Goal: Contribute content: Add original content to the website for others to see

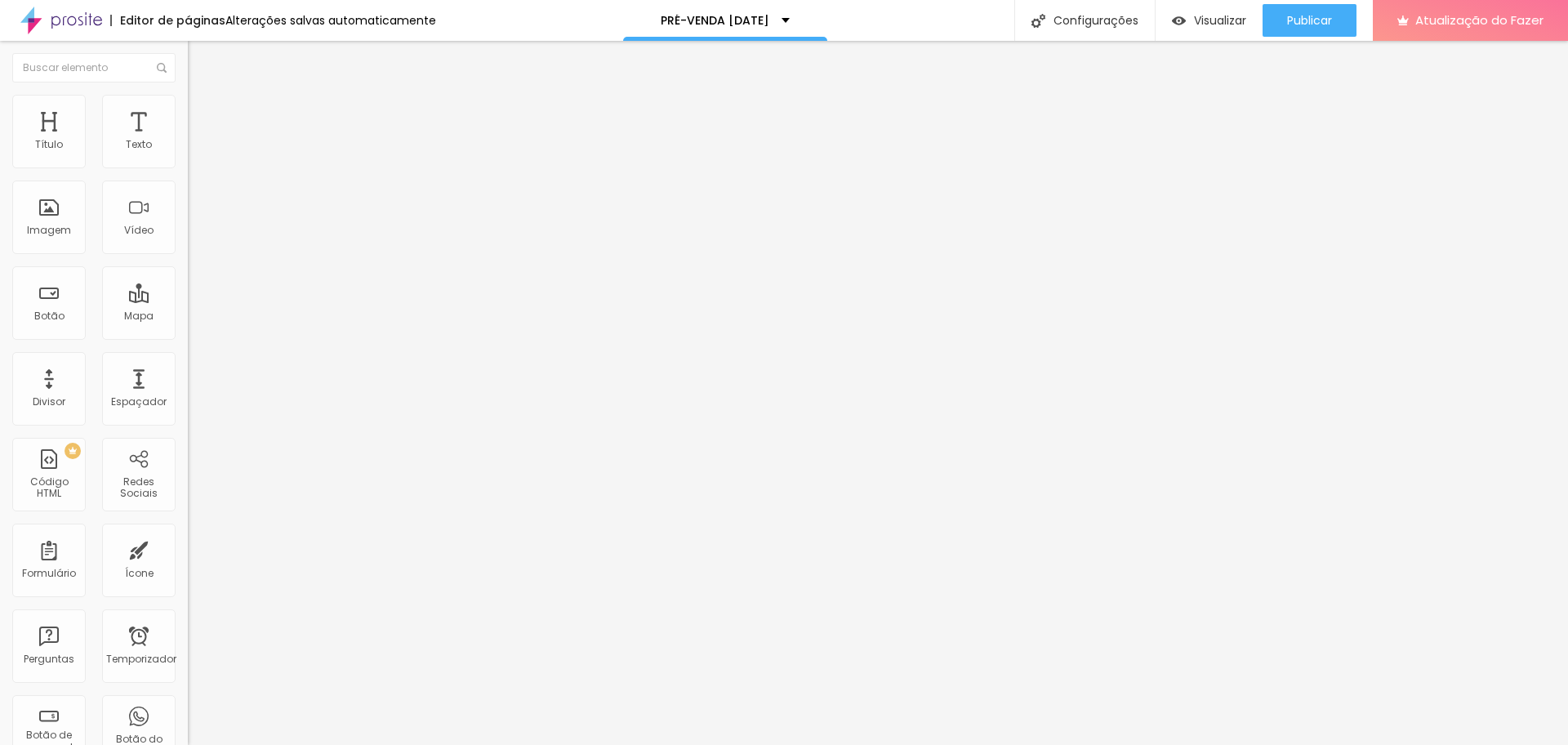
click at [197, 140] on font "Adicionar imagem" at bounding box center [245, 134] width 95 height 14
click at [187, 105] on li "Estilo" at bounding box center [281, 103] width 187 height 17
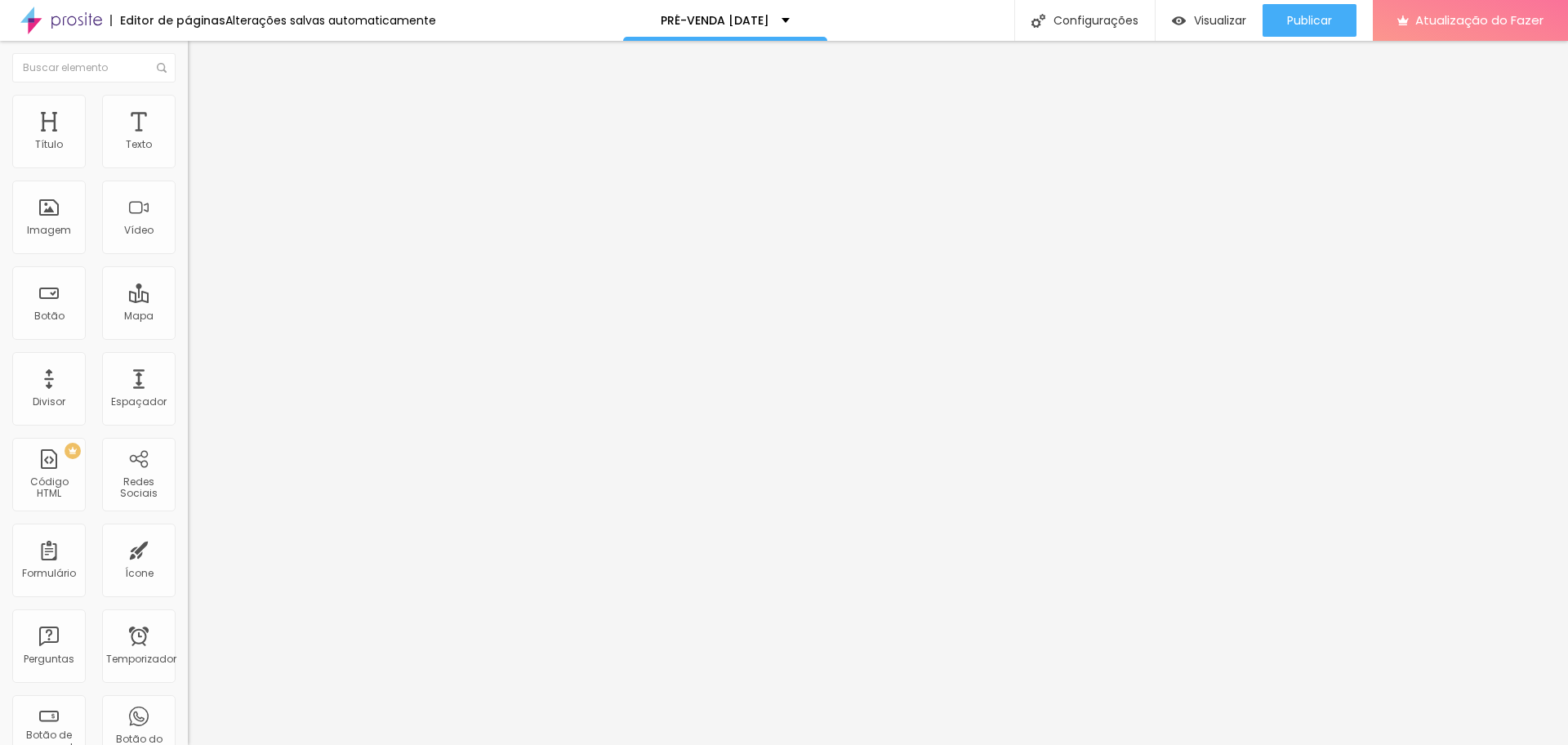
type input "95"
type input "90"
type input "85"
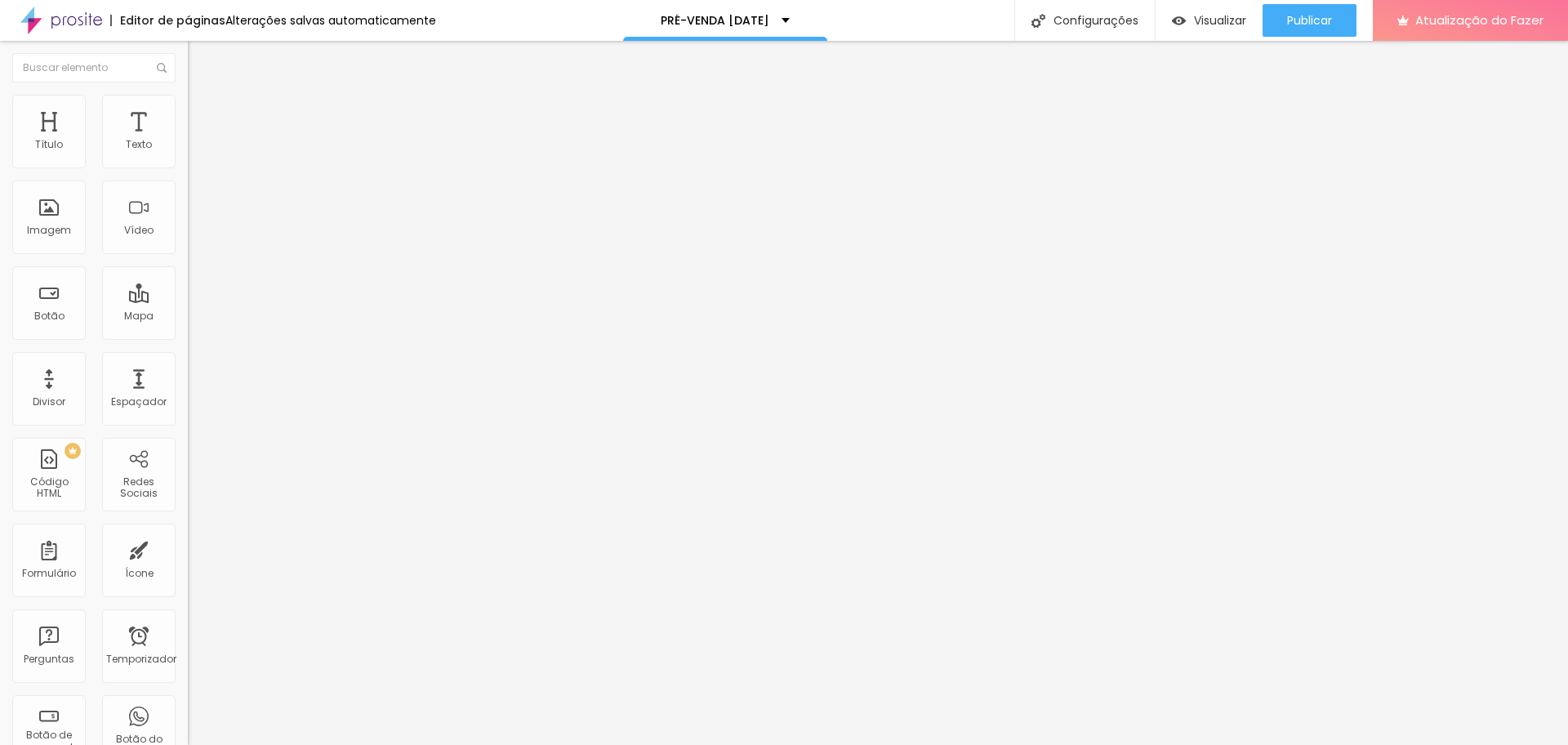
type input "85"
type input "80"
type input "75"
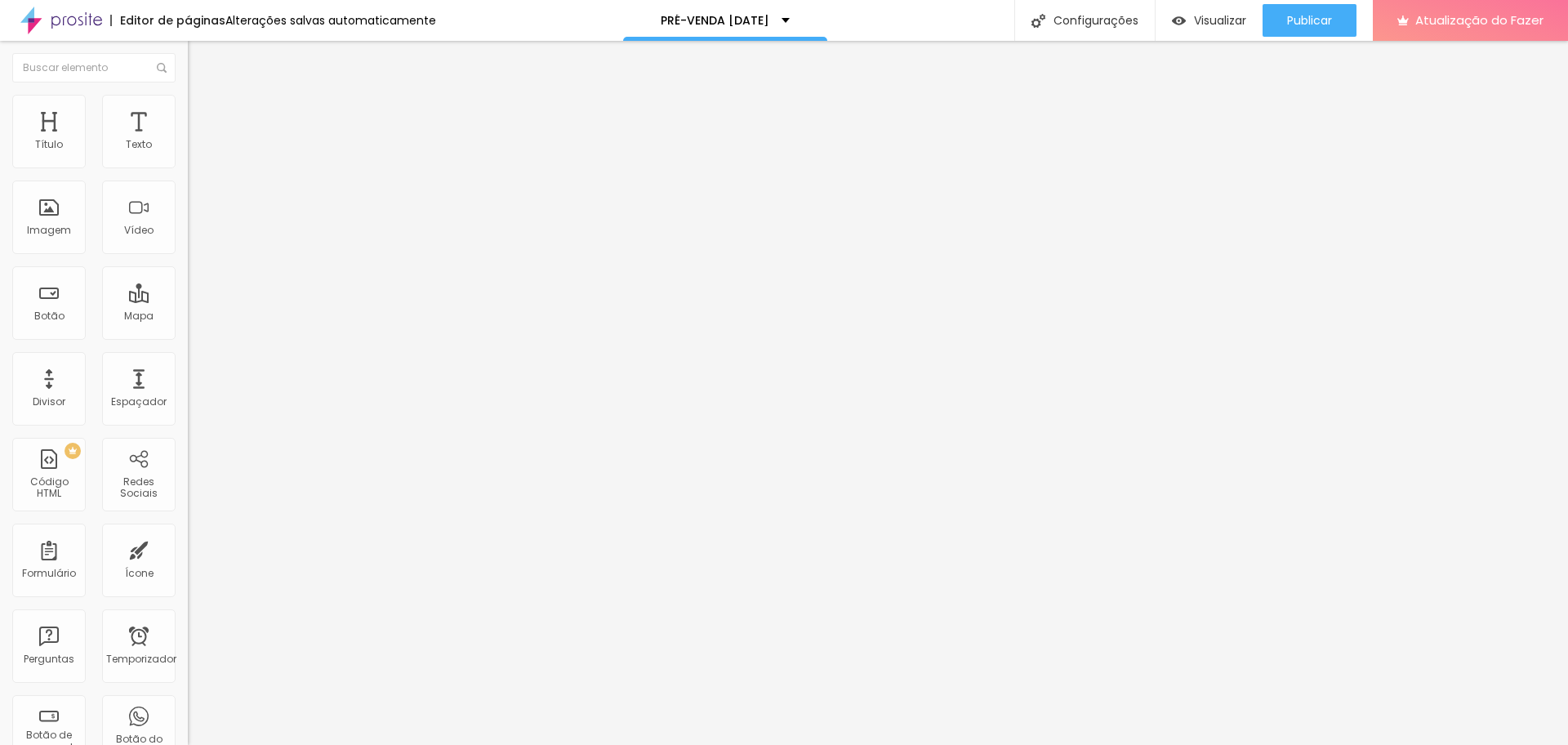
type input "70"
type input "65"
type input "60"
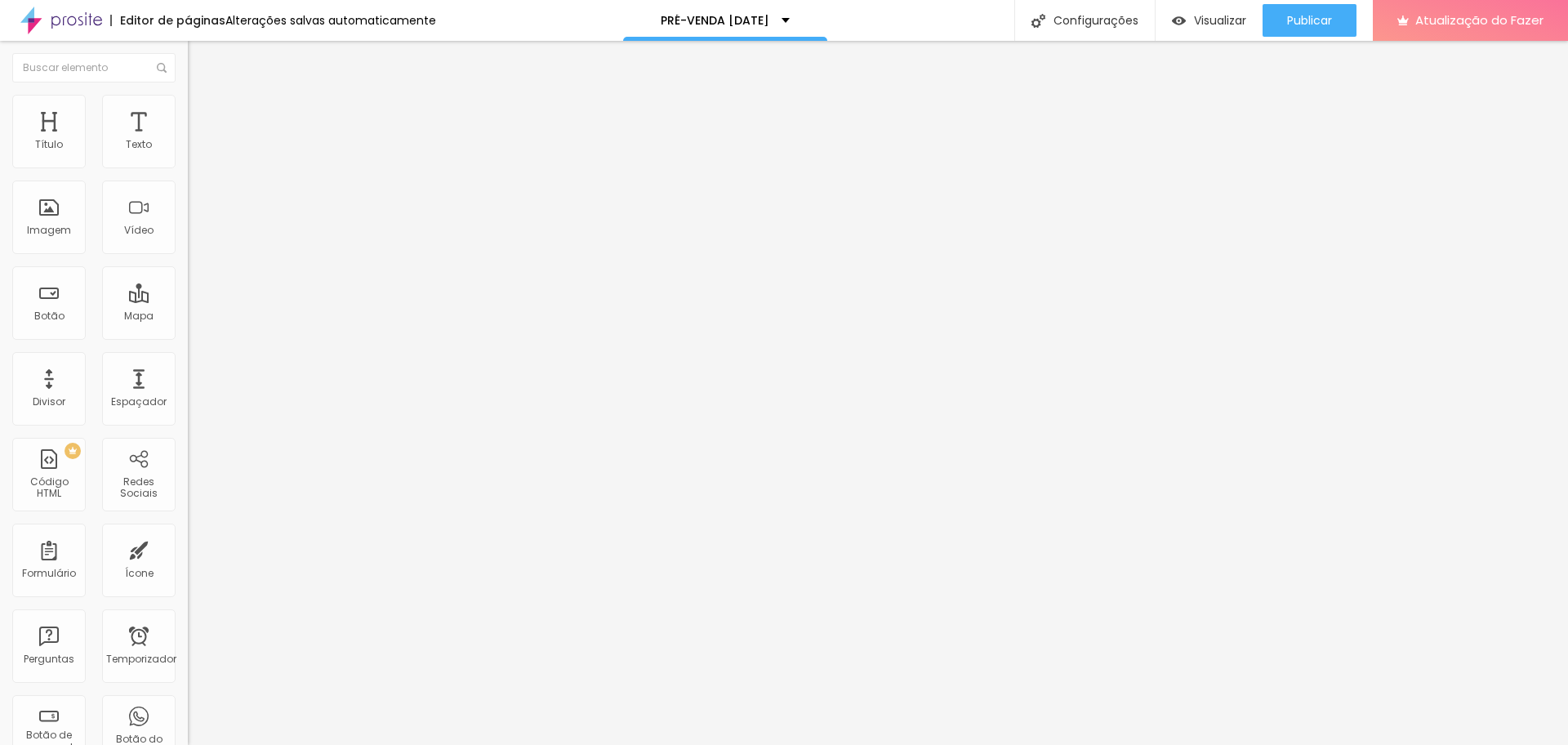
type input "60"
type input "55"
type input "50"
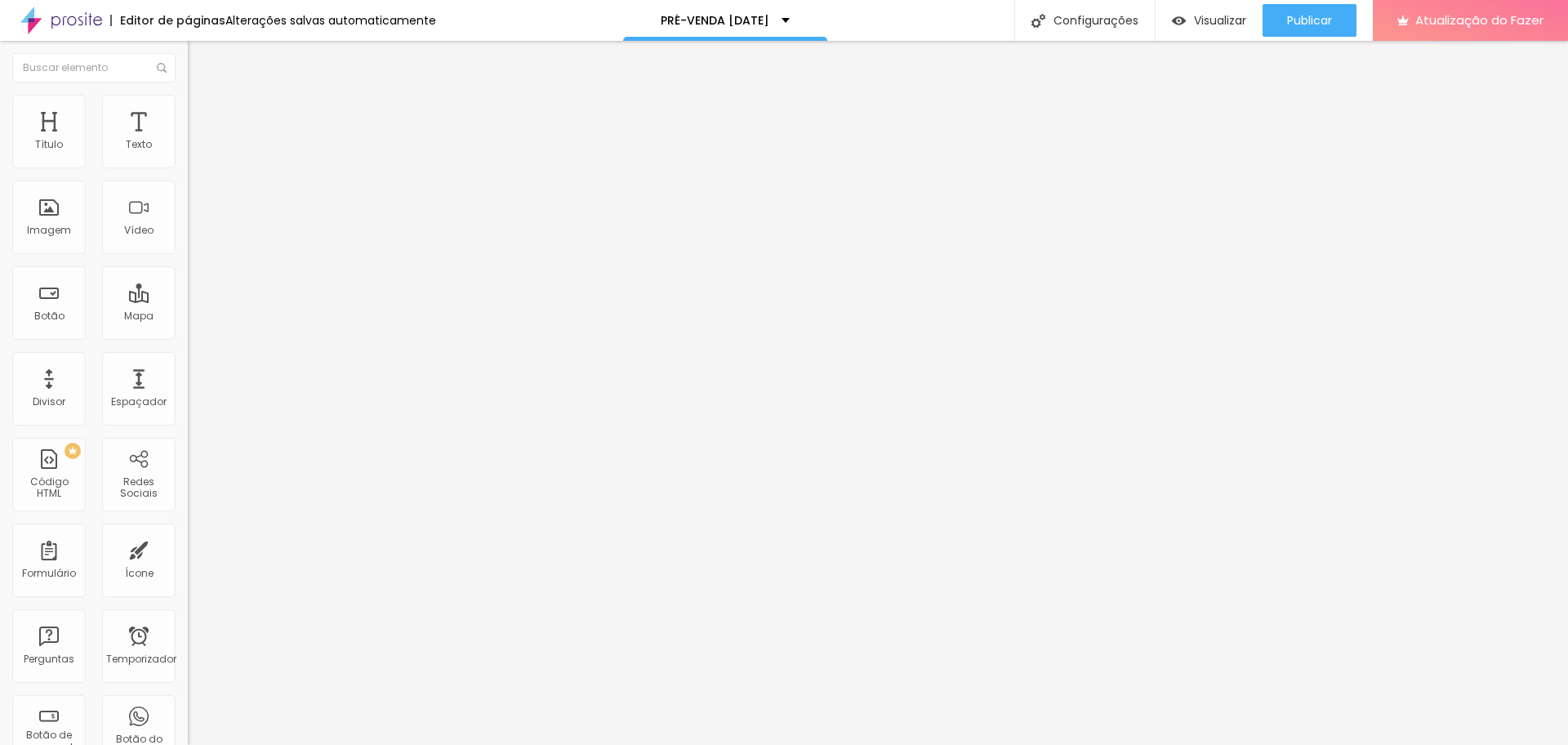
type input "45"
type input "40"
type input "35"
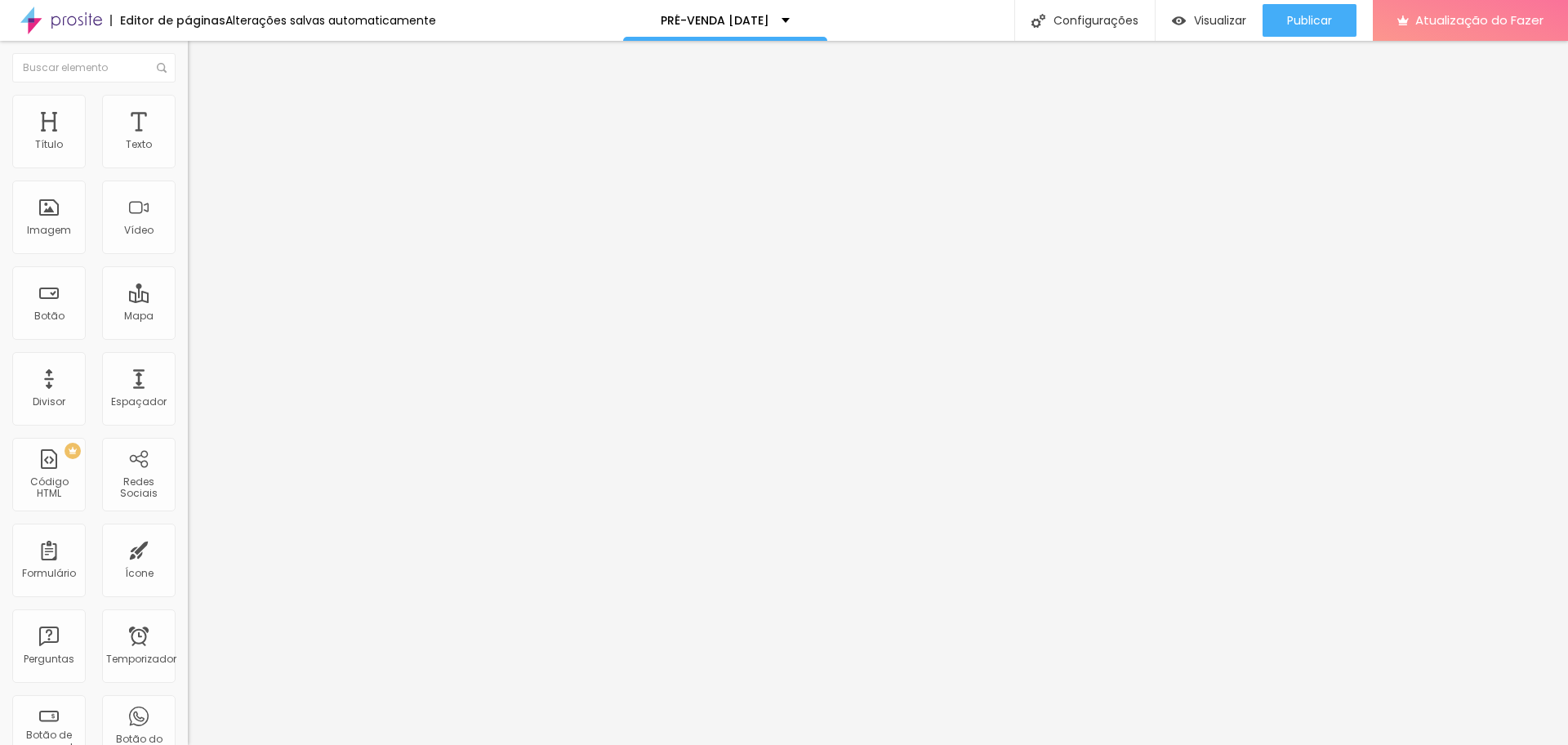
type input "35"
type input "30"
type input "25"
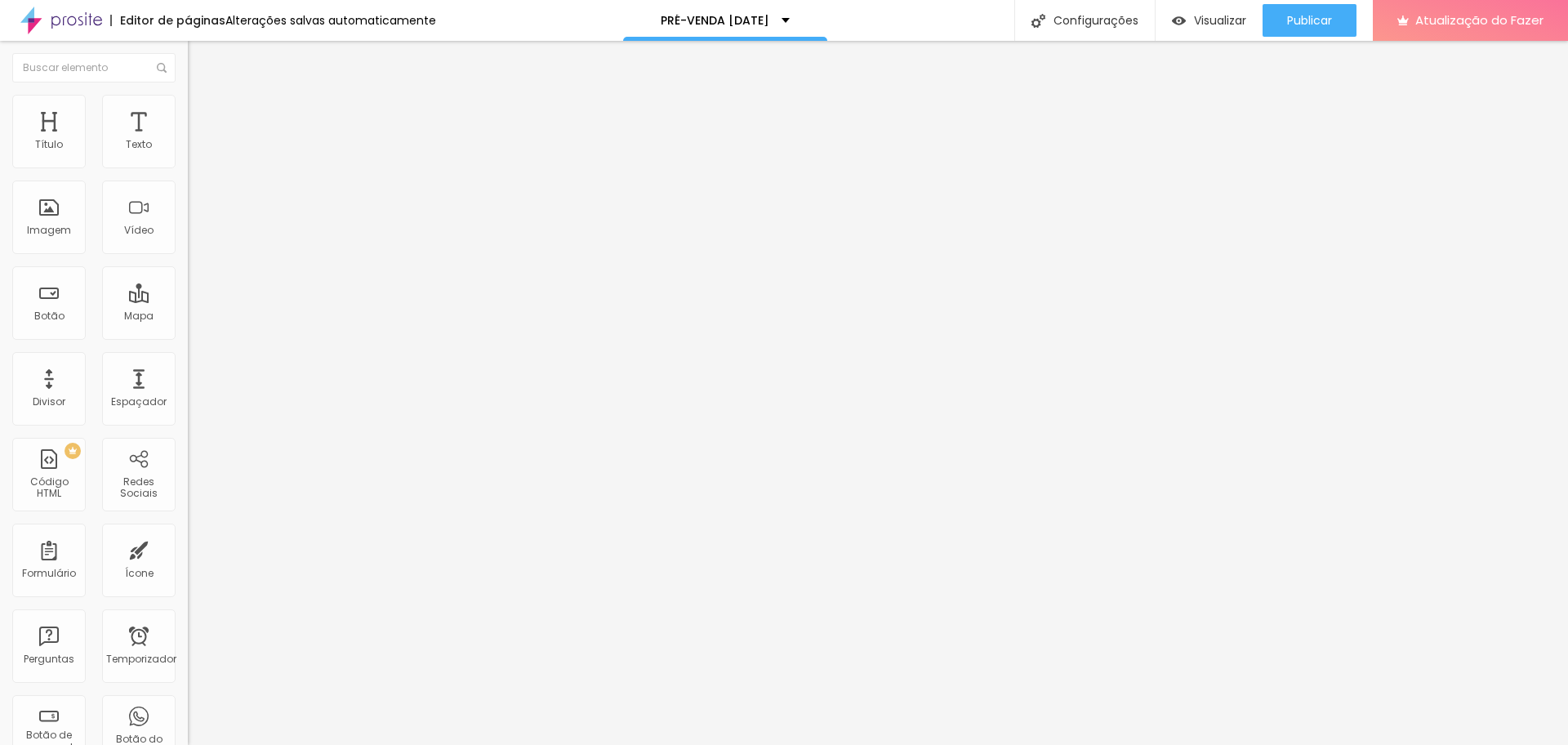
type input "20"
type input "15"
type input "20"
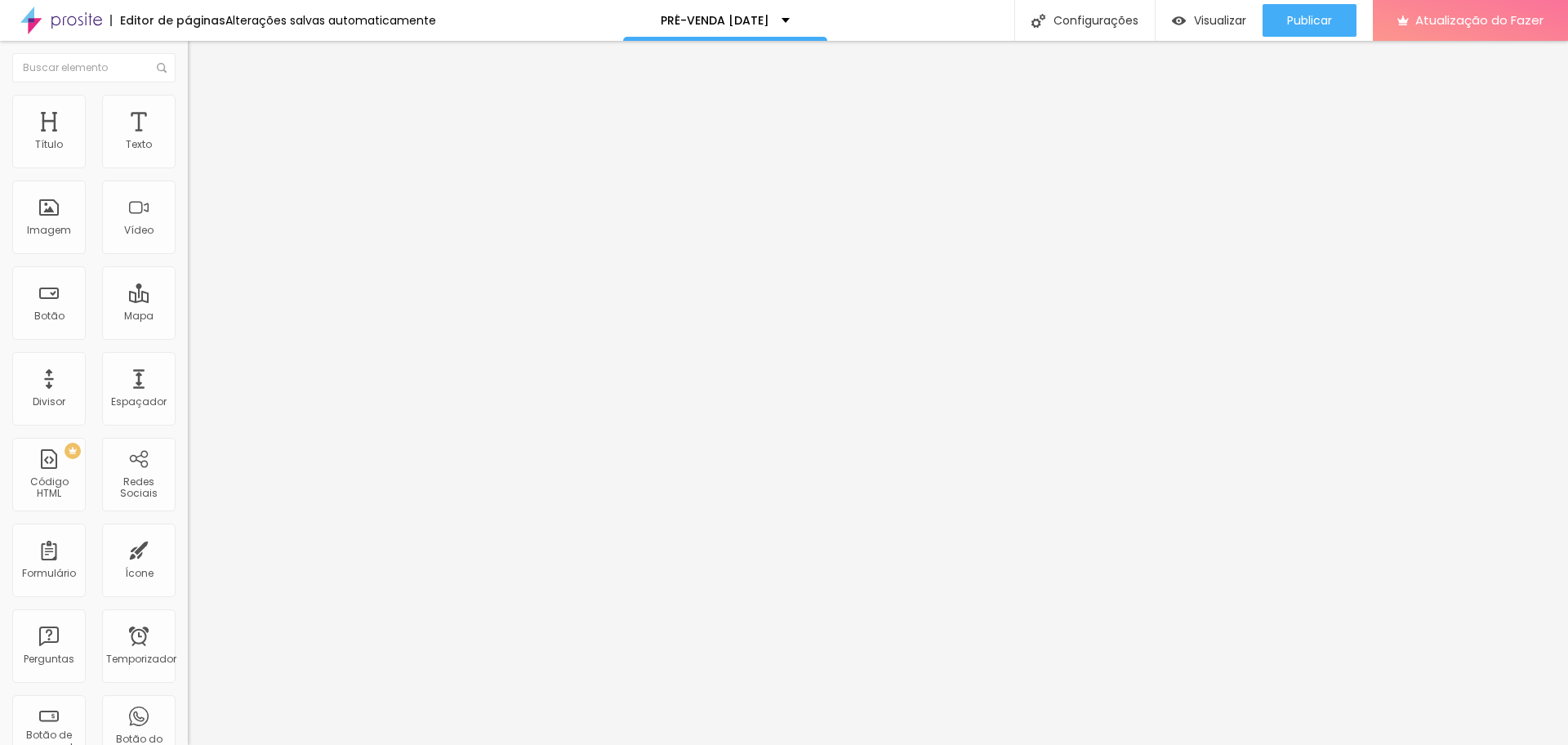
type input "20"
type input "25"
drag, startPoint x: 167, startPoint y: 177, endPoint x: 40, endPoint y: 188, distance: 127.5
type input "25"
click at [187, 168] on input "range" at bounding box center [240, 161] width 105 height 13
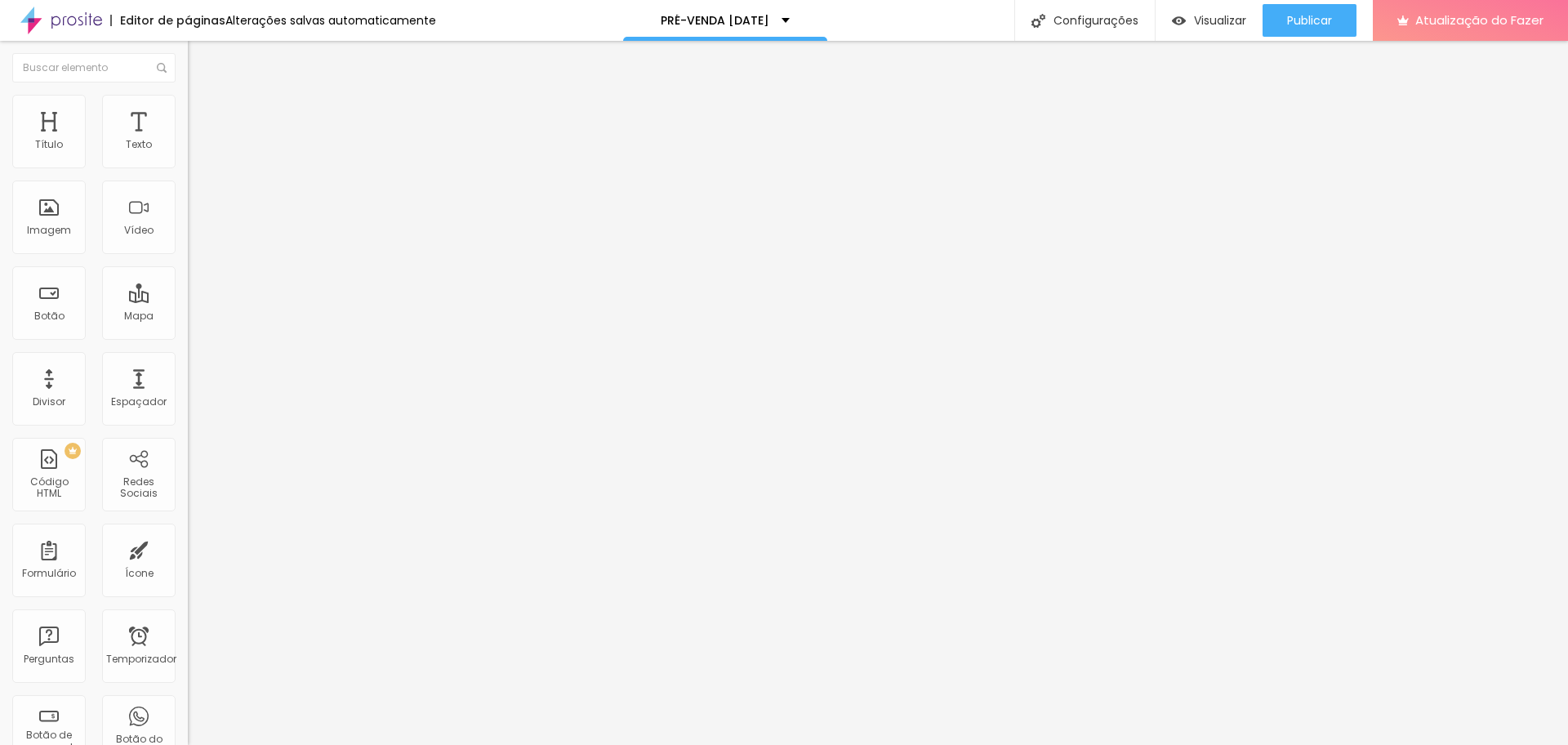
click at [200, 59] on img "button" at bounding box center [207, 60] width 13 height 13
click at [197, 140] on font "Trocar imagem" at bounding box center [236, 134] width 79 height 14
click at [187, 337] on input "https://nubank.com.br/cobrar/1e23zj/68c32fa7-7af0-46b7-8435-322486358dff" at bounding box center [285, 329] width 196 height 17
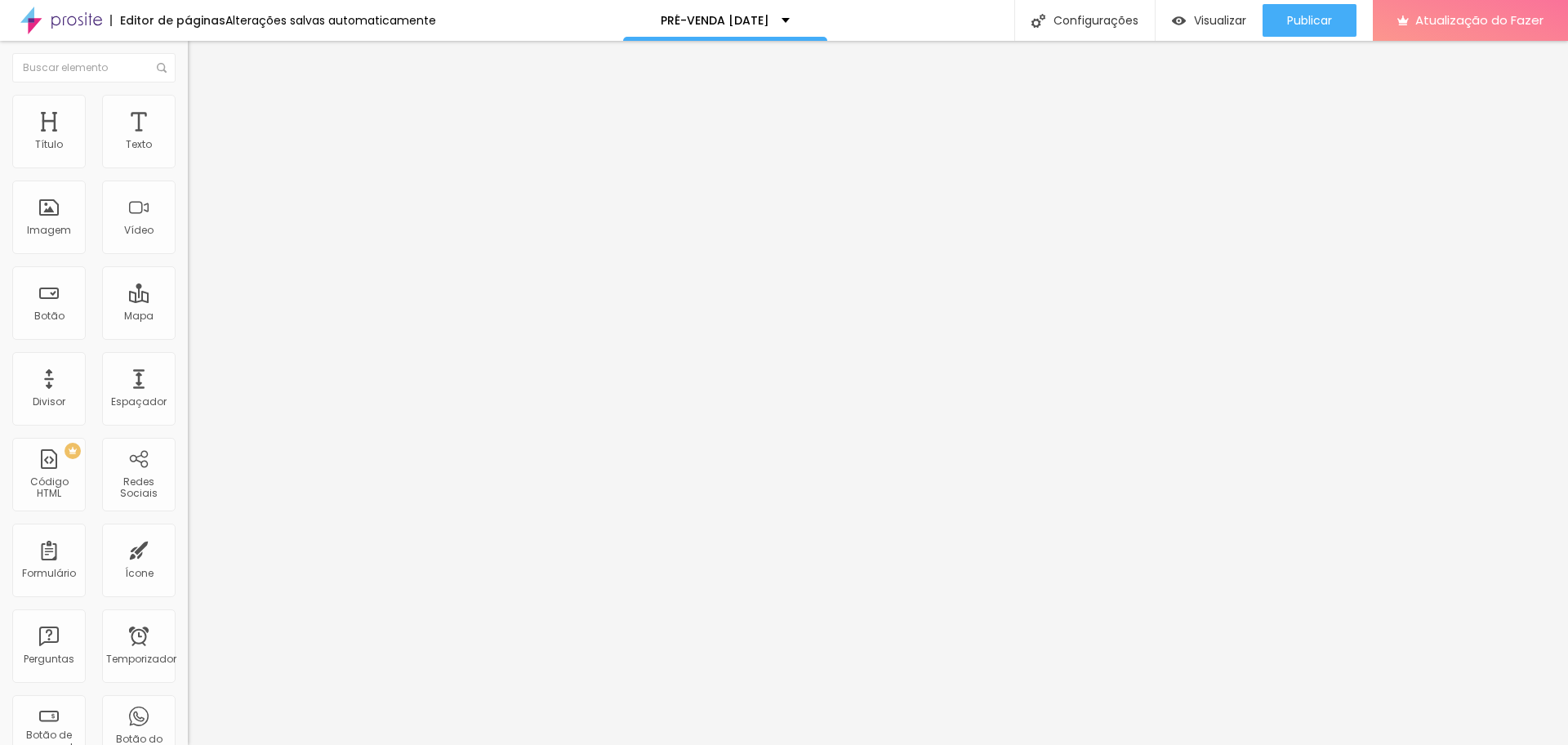
click at [187, 337] on input "https://nubank.com.br/cobrar/1e23zj/68c32fa7-7af0-46b7-8435-322486358dff" at bounding box center [285, 329] width 196 height 17
paste input "https://nubank.com.br/cobrar/1e23zj/68c3ef24-cb14-4a43-abe0-47dbc9ec8158"
drag, startPoint x: 55, startPoint y: 342, endPoint x: 0, endPoint y: 338, distance: 55.1
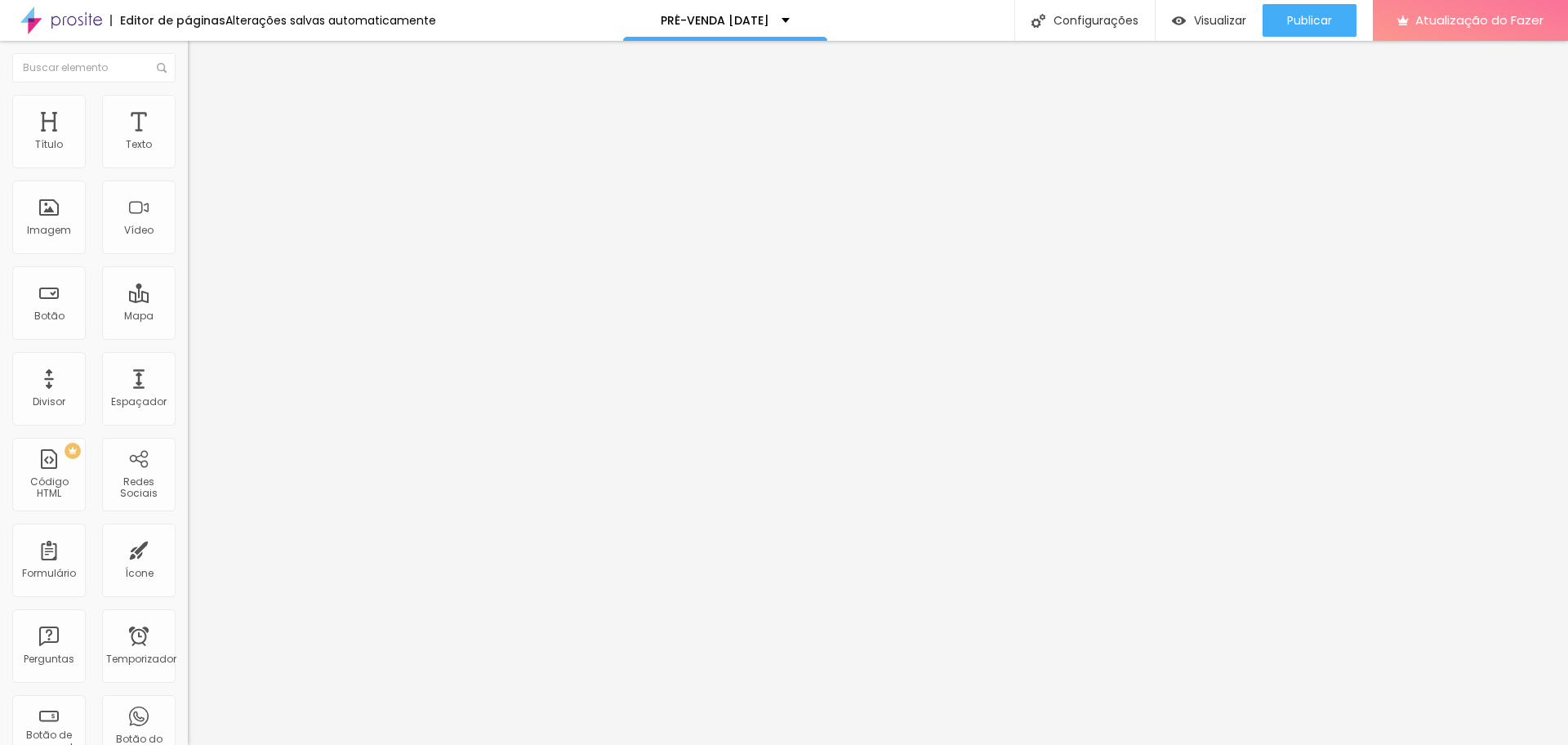
click at [187, 338] on div "Texto PAGAR AGORA Alinhamento Tamanho Normal Pequeno Normal Grande Link URL htt…" at bounding box center [281, 251] width 187 height 247
type input "https://nubank.com.br/cobrar/1e23zj/68c3ef24-cb14-4a43-abe0-47dbc9ec8158"
click at [1254, 23] on font "Publicar" at bounding box center [1309, 21] width 45 height 17
click at [187, 334] on input "https://pay.infinitepay.io/edneiasantanafoto/VC1DLTMtSQ-miL2wdXzj-360,00" at bounding box center [285, 329] width 196 height 17
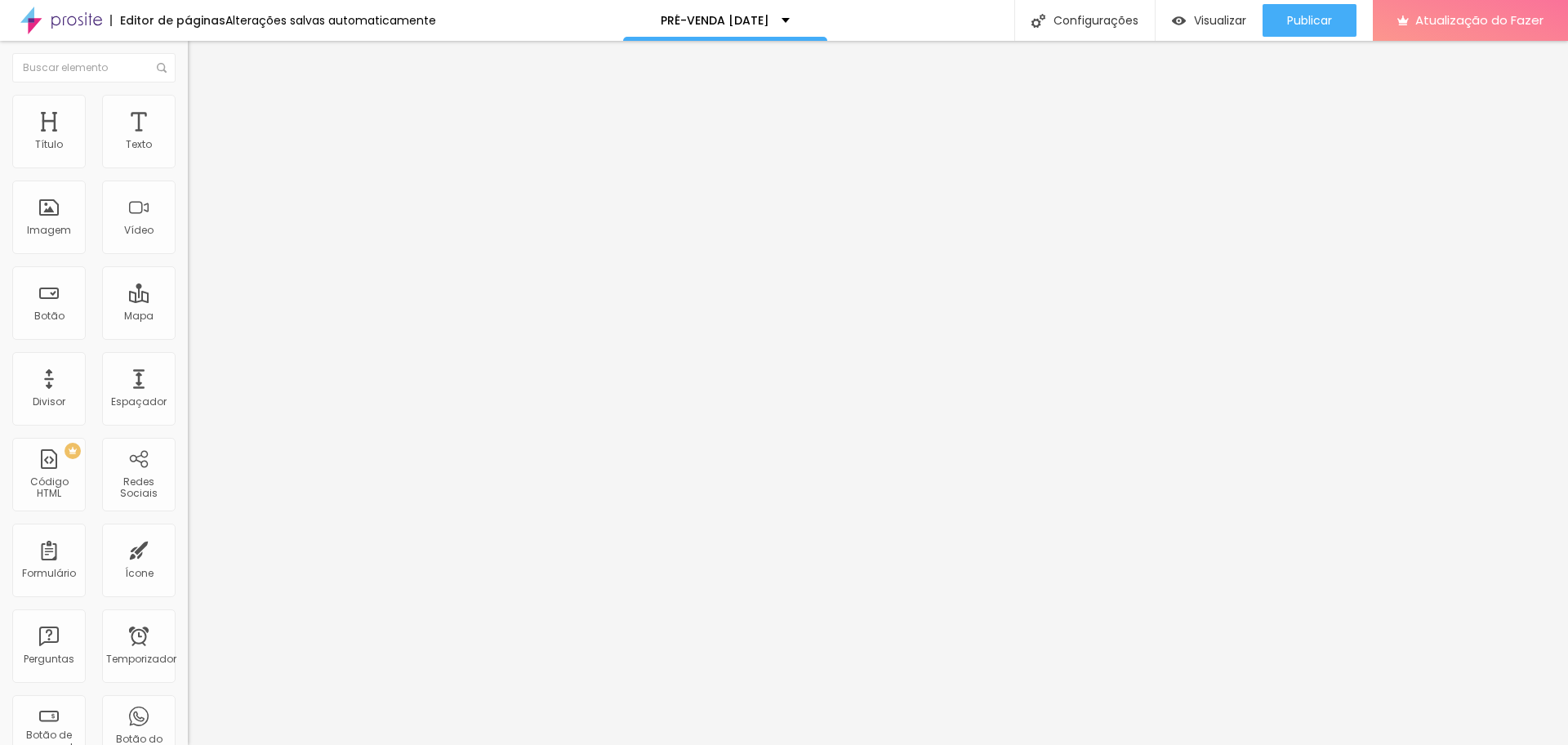
paste input "k46Kfv1p-68"
type input "https://pay.infinitepay.io/edneiasantanafoto/VC1DLTMtSQ-mk46Kfv1p-680,00"
click at [1254, 27] on font "Publicar" at bounding box center [1309, 21] width 45 height 17
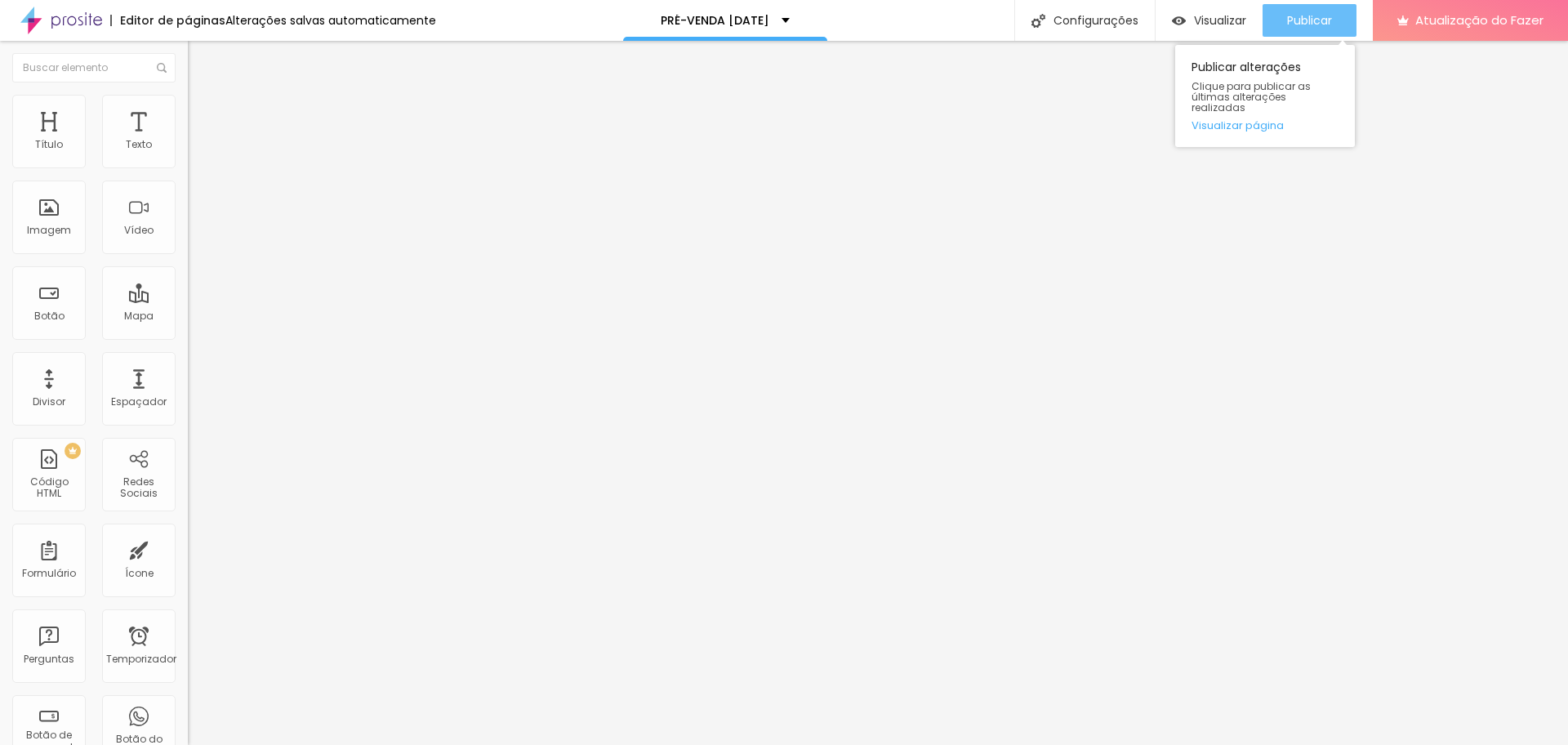
click at [1254, 20] on font "Publicar" at bounding box center [1309, 21] width 45 height 17
click at [201, 145] on icon "button" at bounding box center [202, 144] width 3 height 3
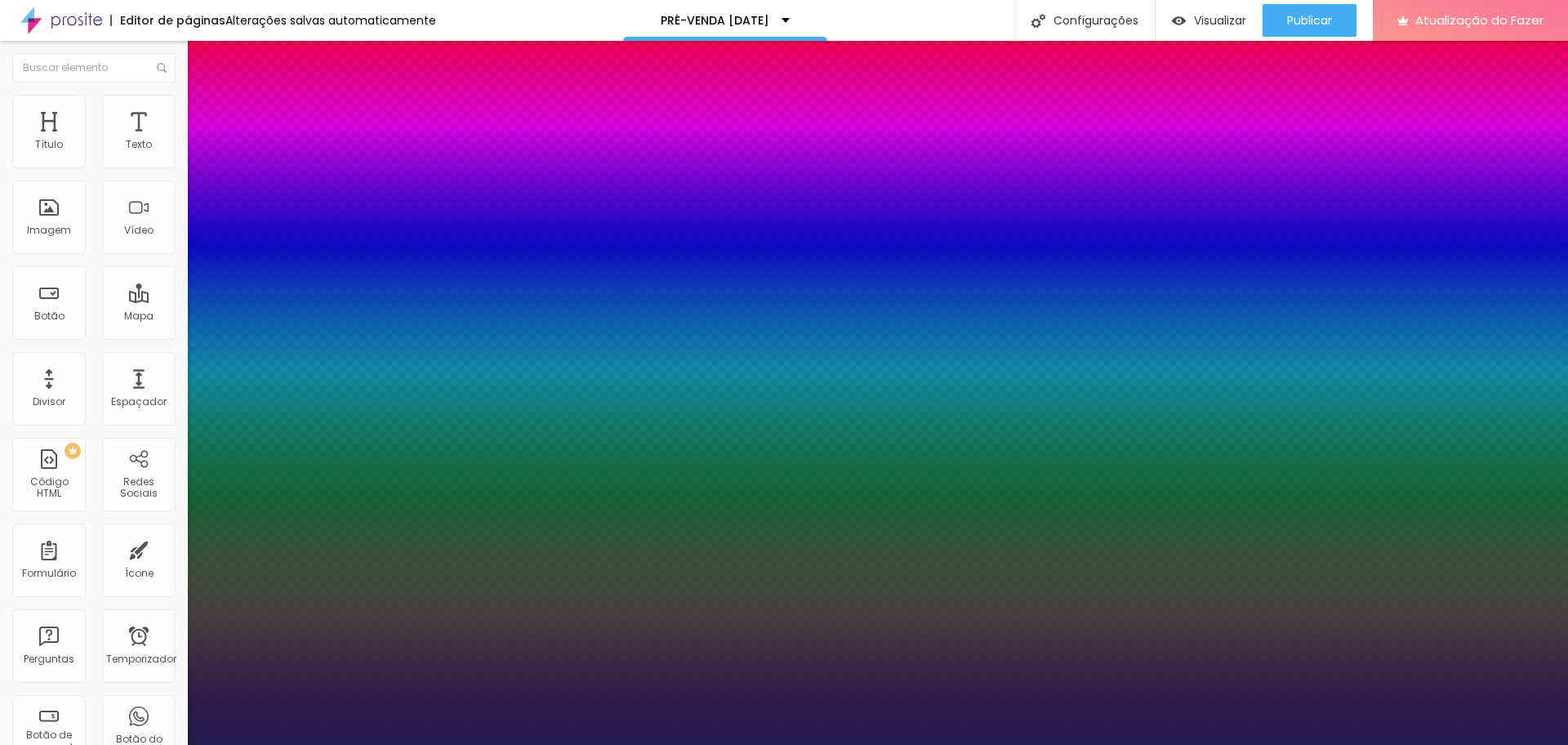
type input "1"
type input "18"
type input "1"
type input "19"
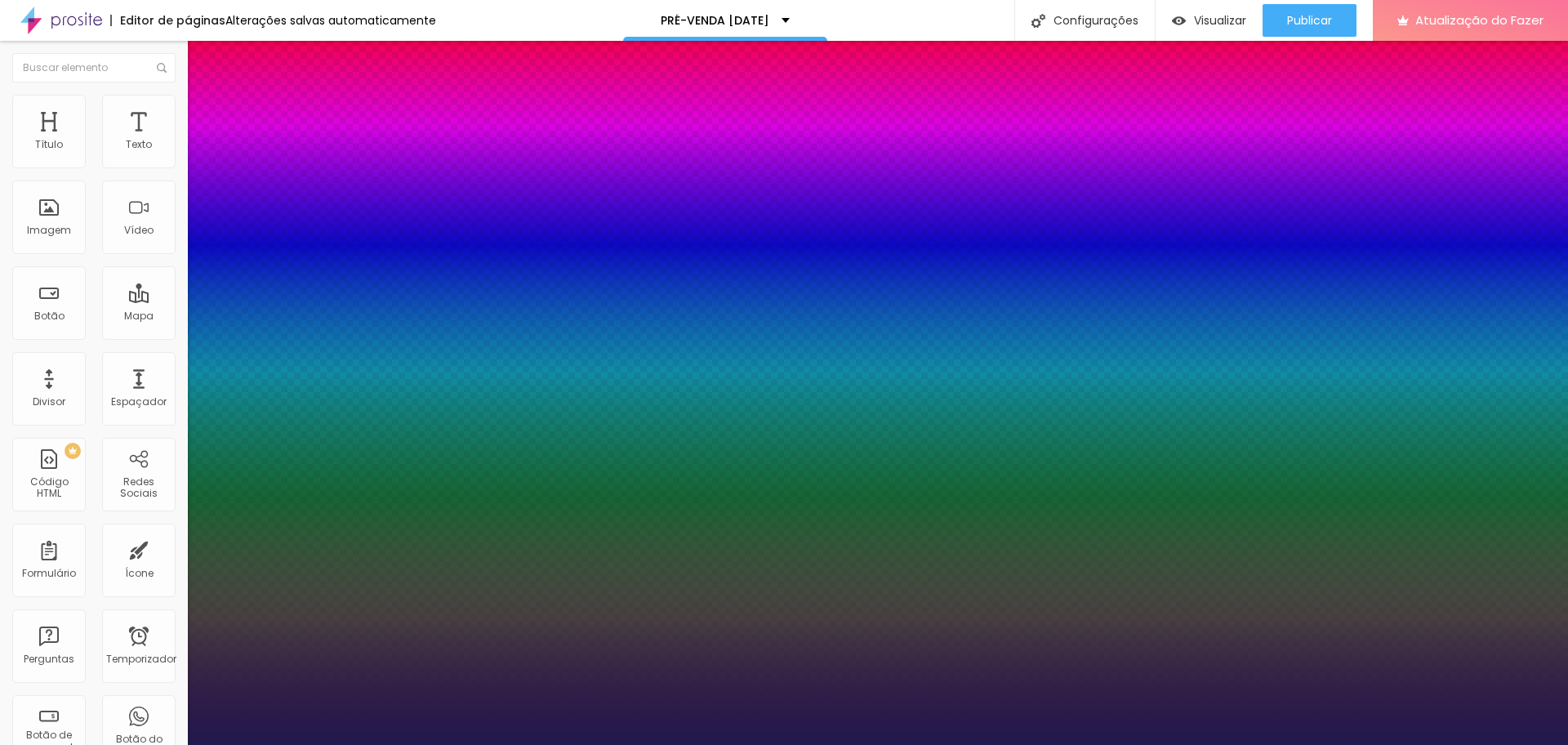
type input "19"
type input "1"
type input "20"
type input "1"
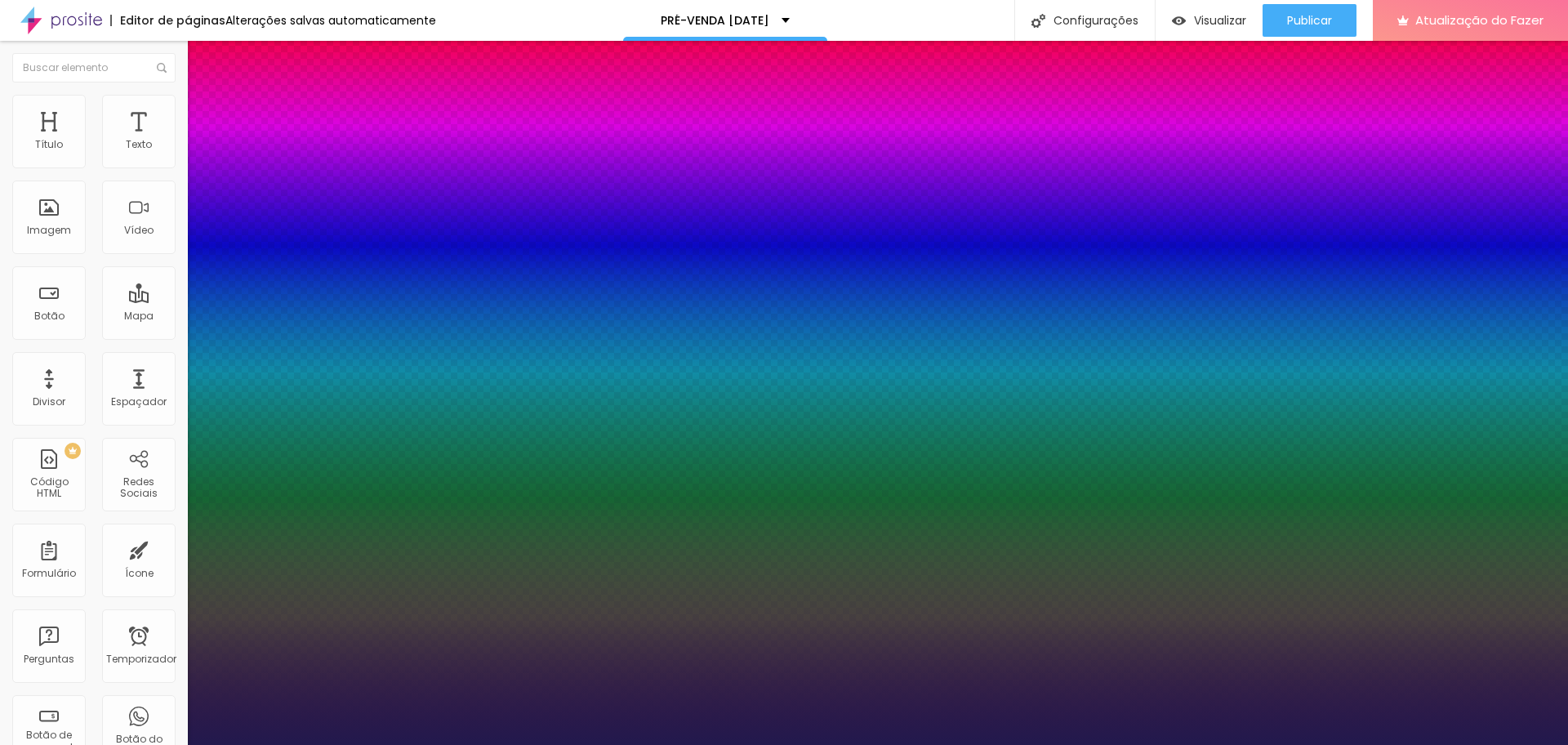
type input "22"
type input "1"
type input "23"
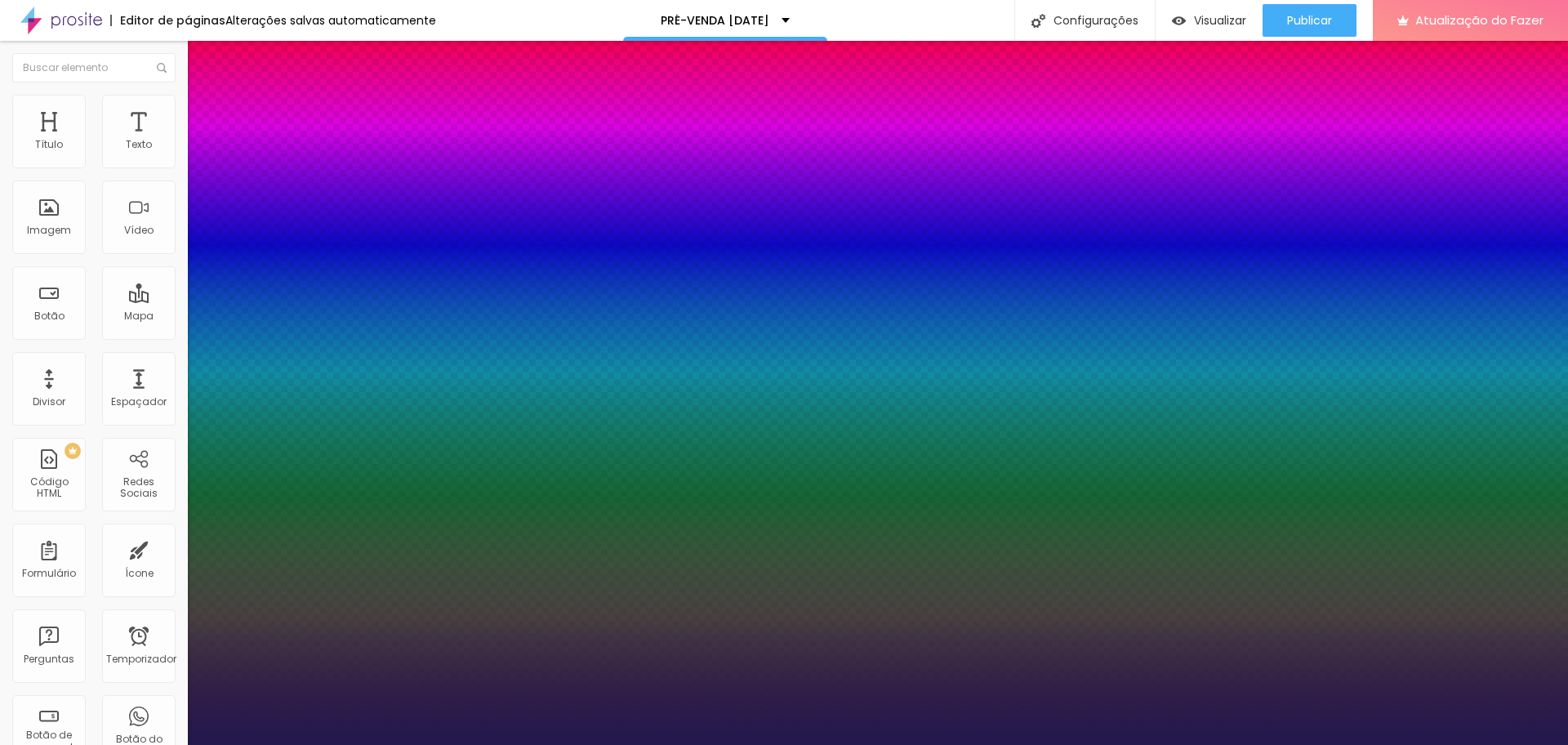
type input "1"
type input "24"
type input "1"
drag, startPoint x: 220, startPoint y: 275, endPoint x: 231, endPoint y: 277, distance: 11.2
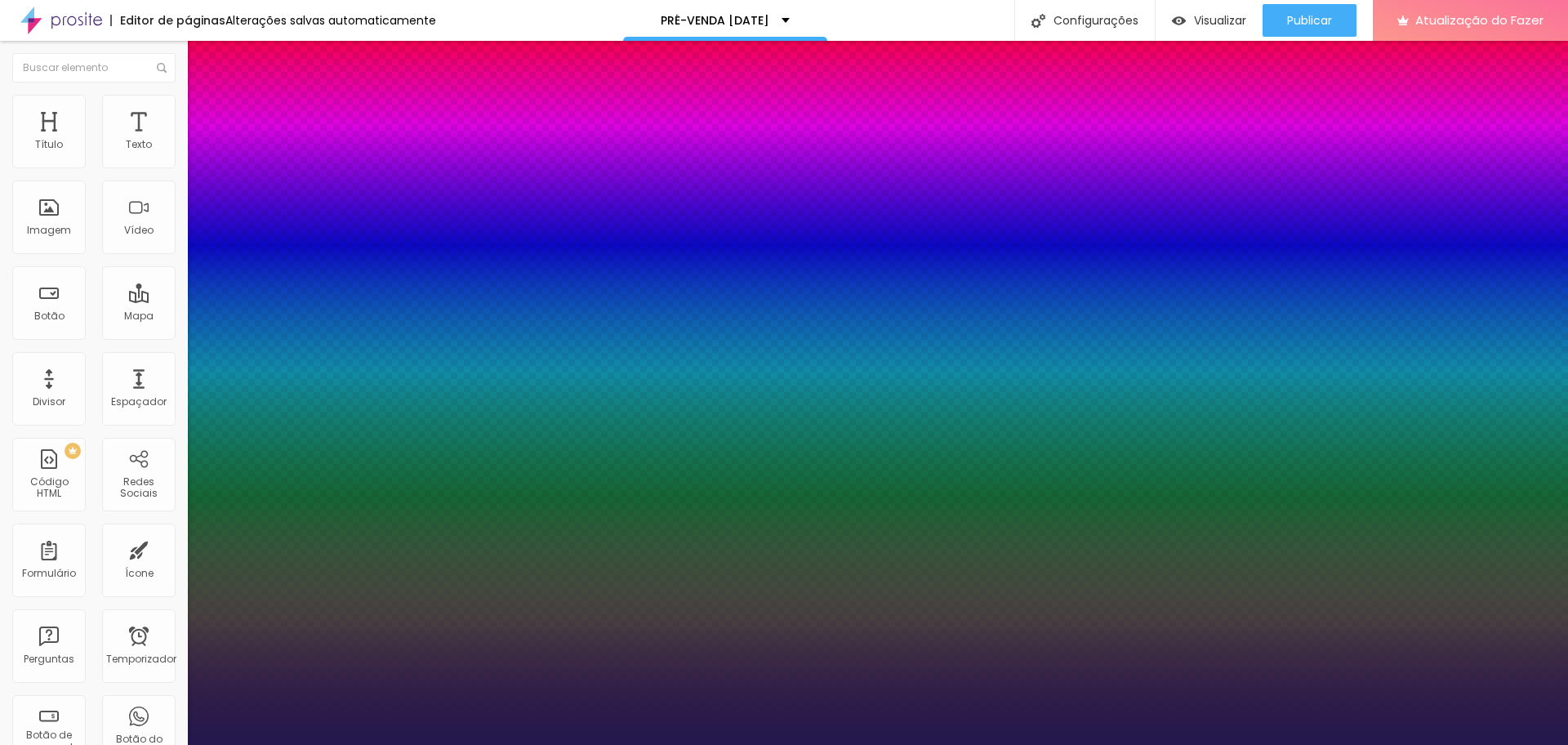
type input "24"
click at [1122, 594] on div at bounding box center [784, 745] width 1568 height 0
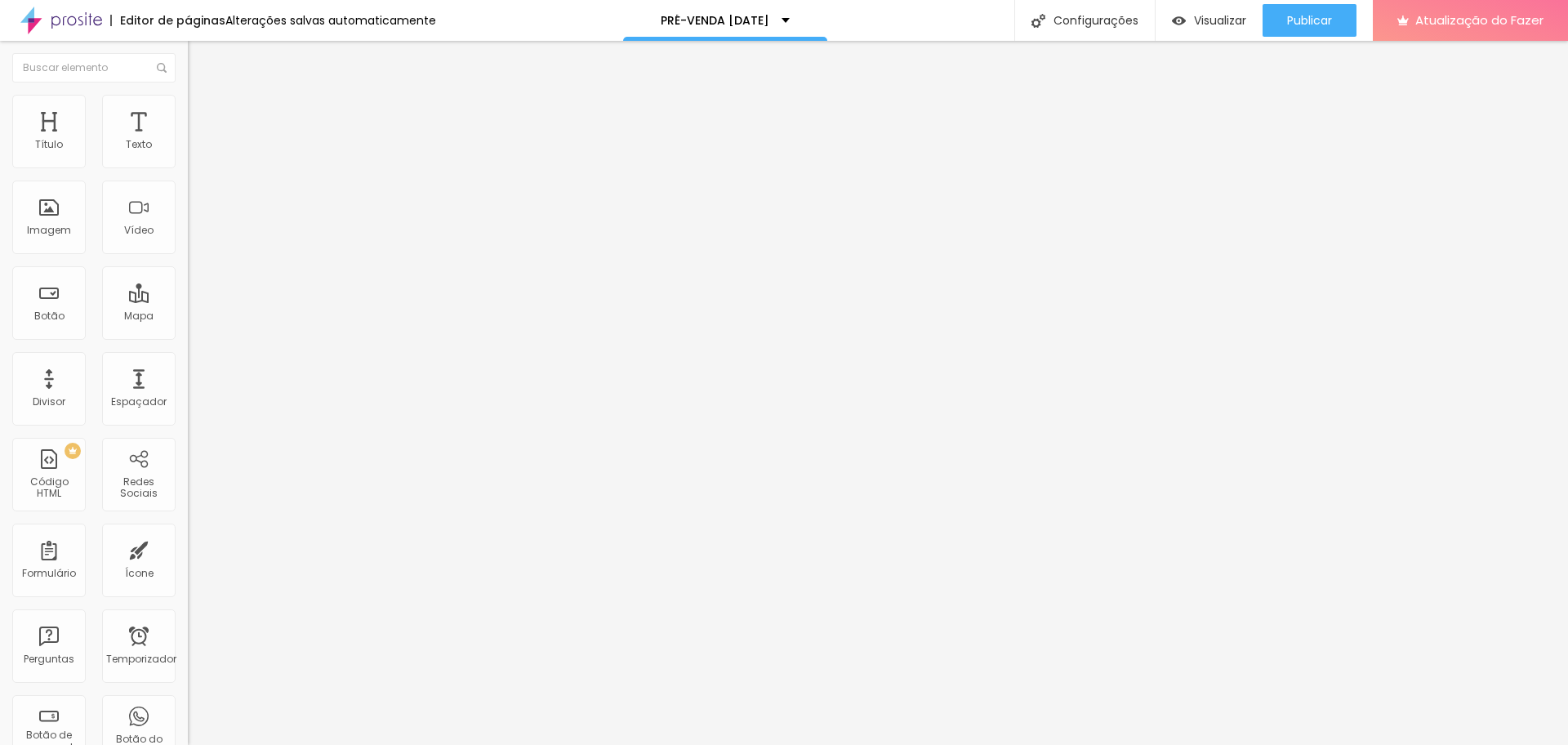
click at [200, 58] on img "button" at bounding box center [207, 60] width 13 height 13
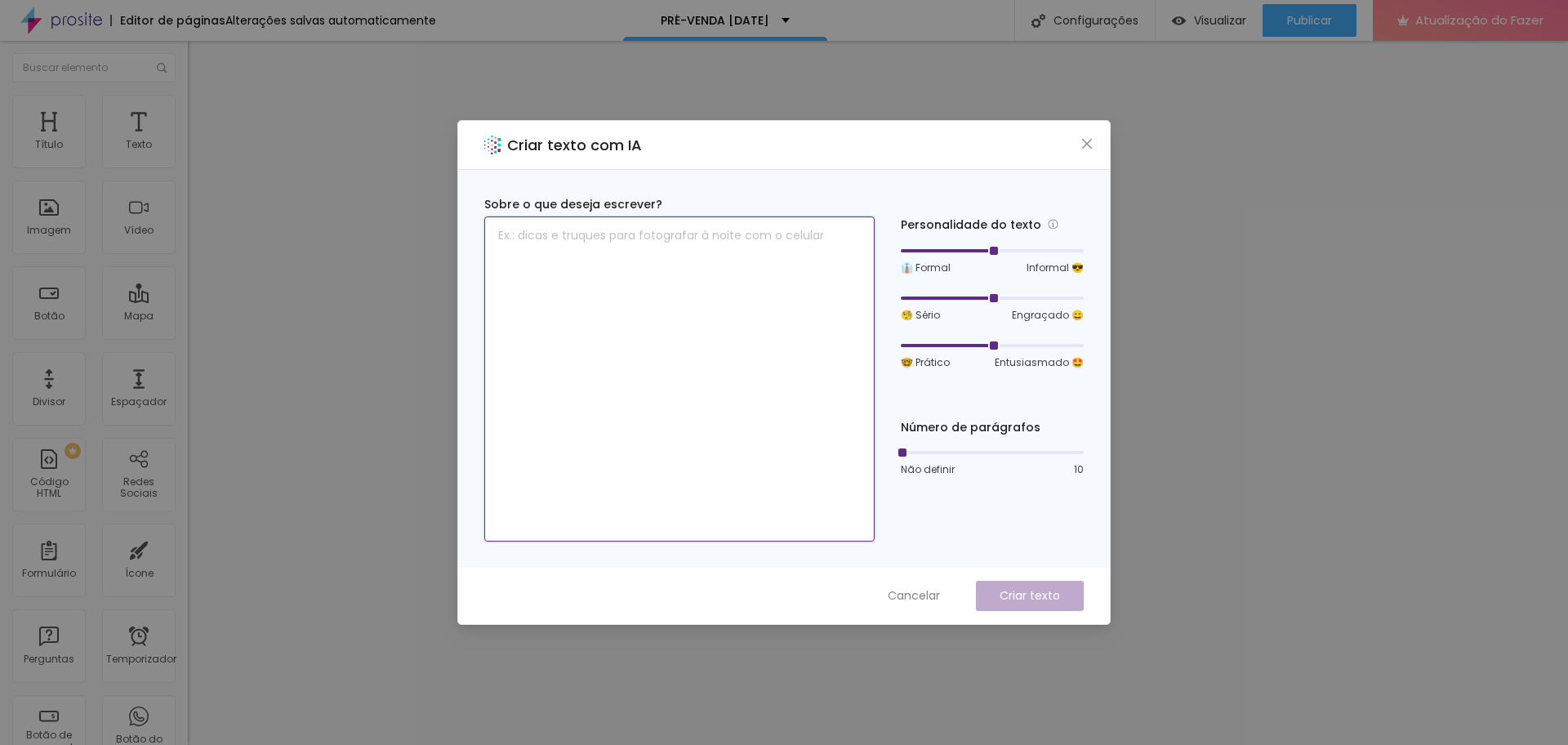
click at [675, 243] on textarea at bounding box center [679, 379] width 390 height 325
type textarea "quer dar entrada para reservar a data R$ 100,00"
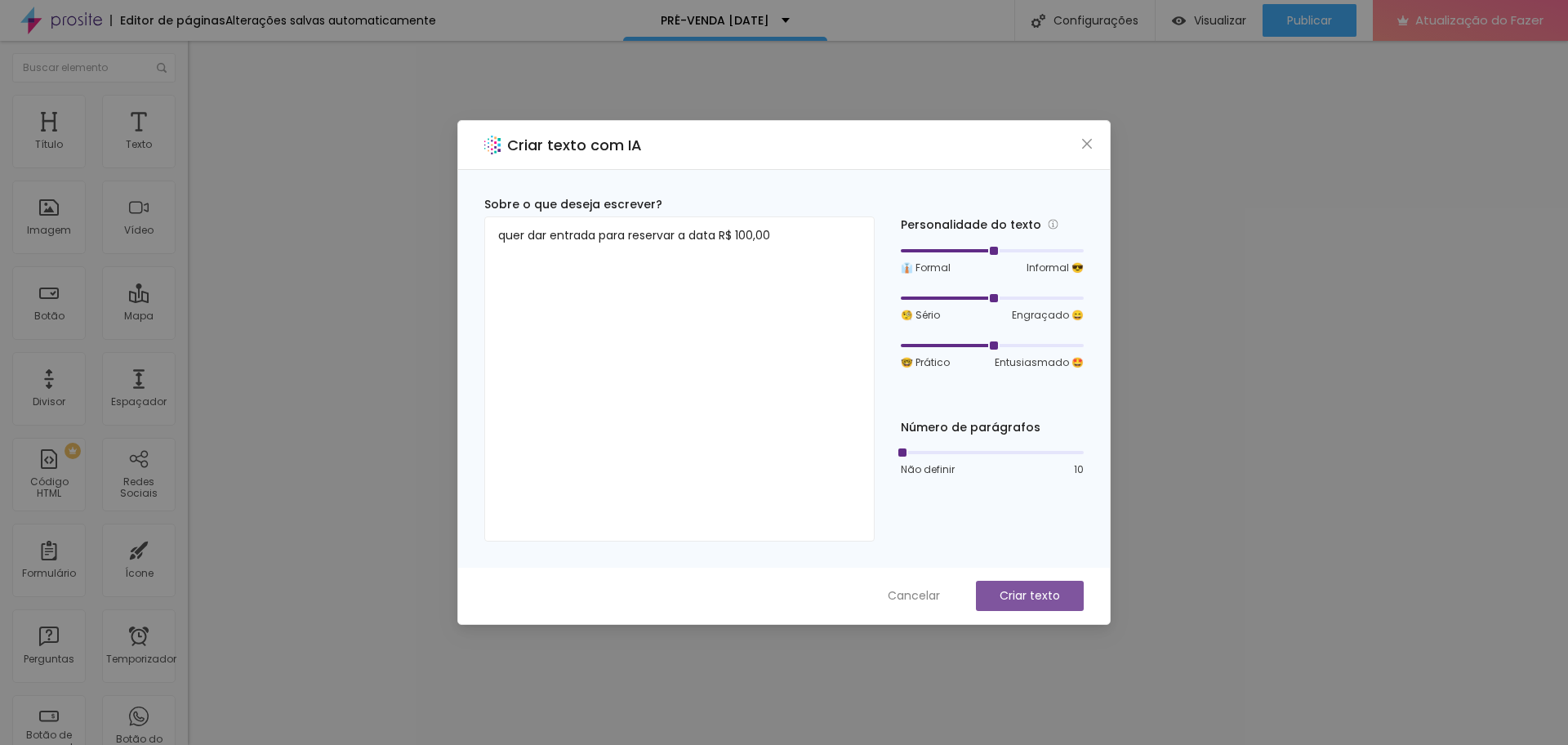
click at [1001, 587] on font "Criar texto" at bounding box center [1030, 596] width 61 height 17
click at [1084, 140] on icon "fechar" at bounding box center [1087, 144] width 10 height 10
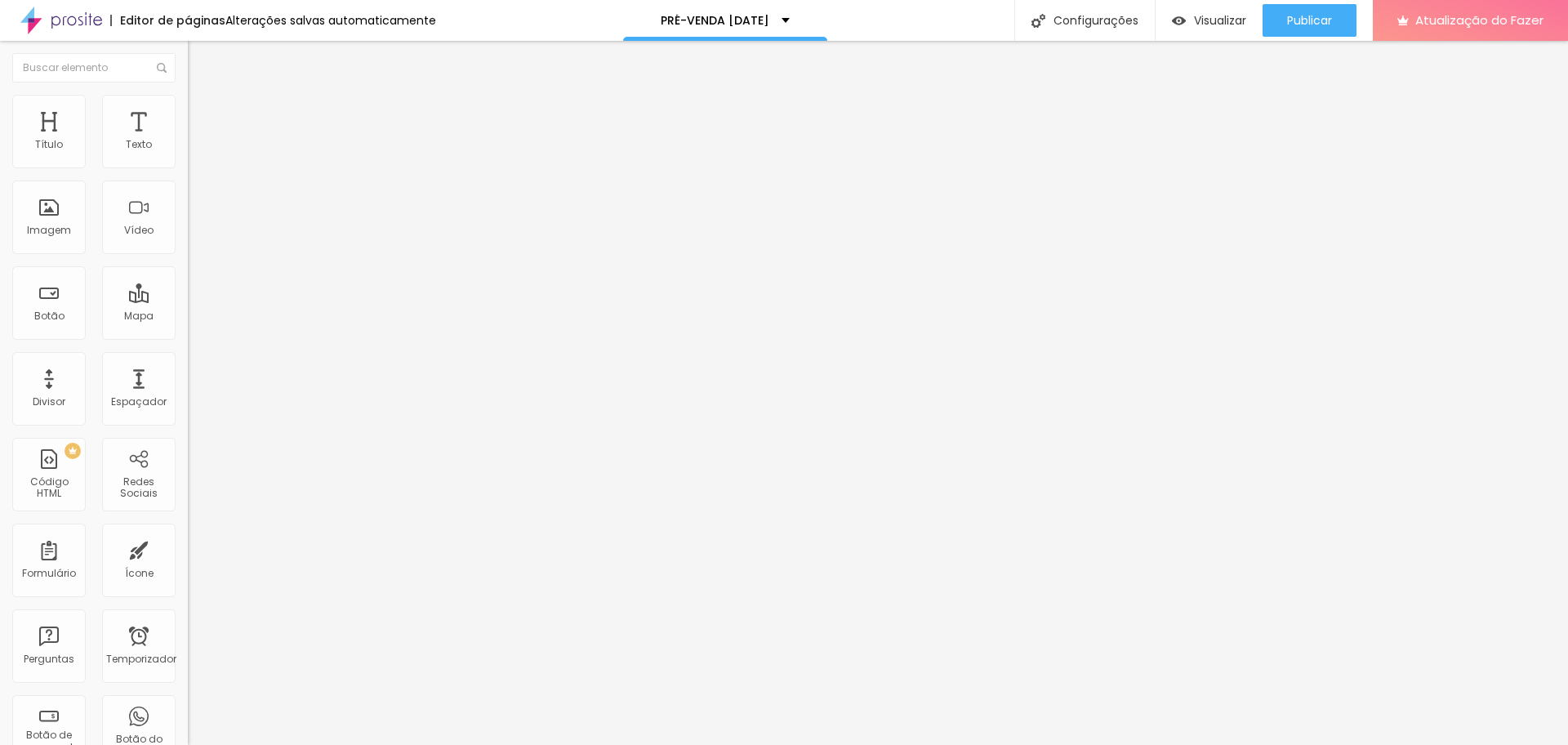
click at [200, 57] on img "button" at bounding box center [207, 60] width 13 height 13
click at [187, 157] on button "button" at bounding box center [199, 148] width 23 height 17
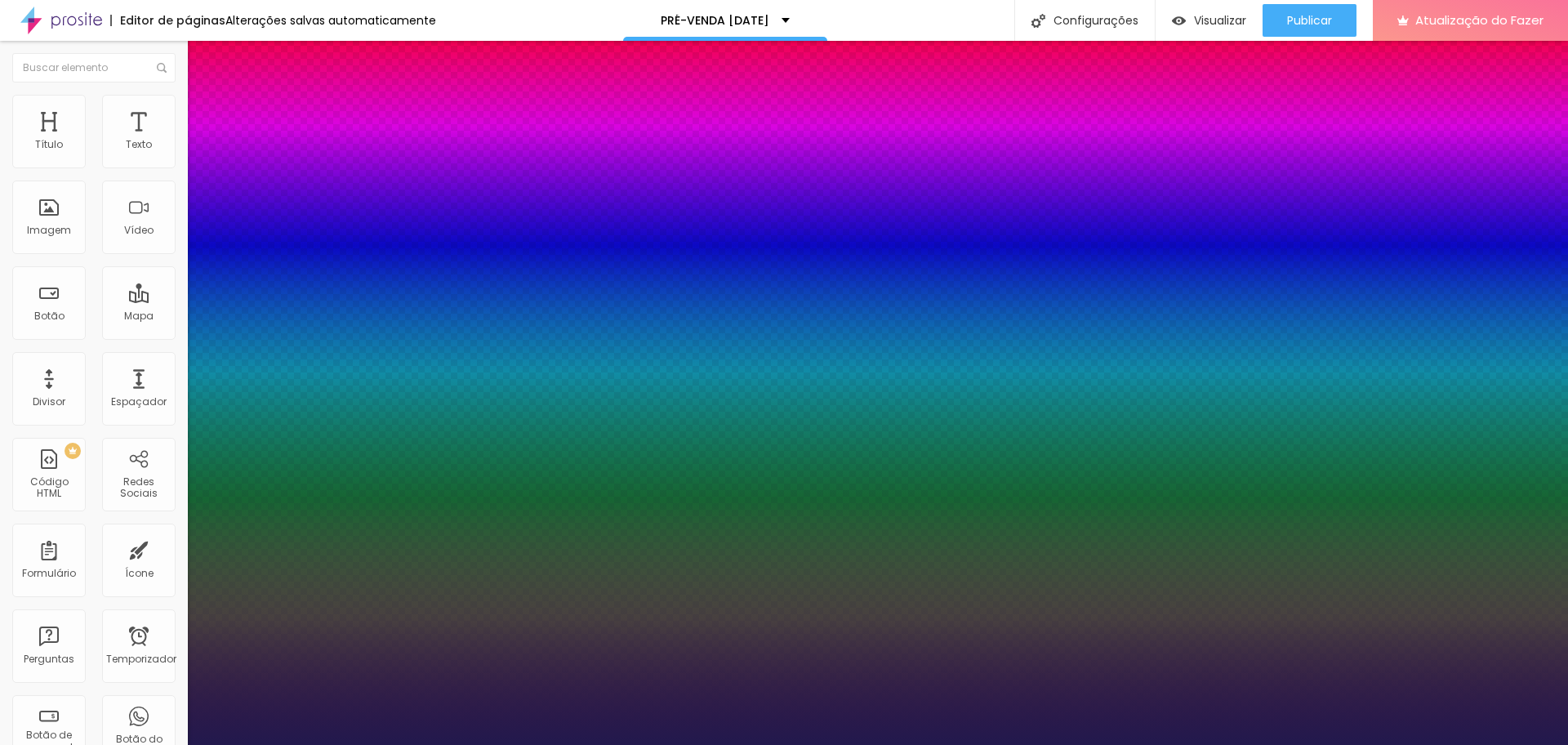
type input "1"
click at [715, 594] on div at bounding box center [784, 745] width 1568 height 0
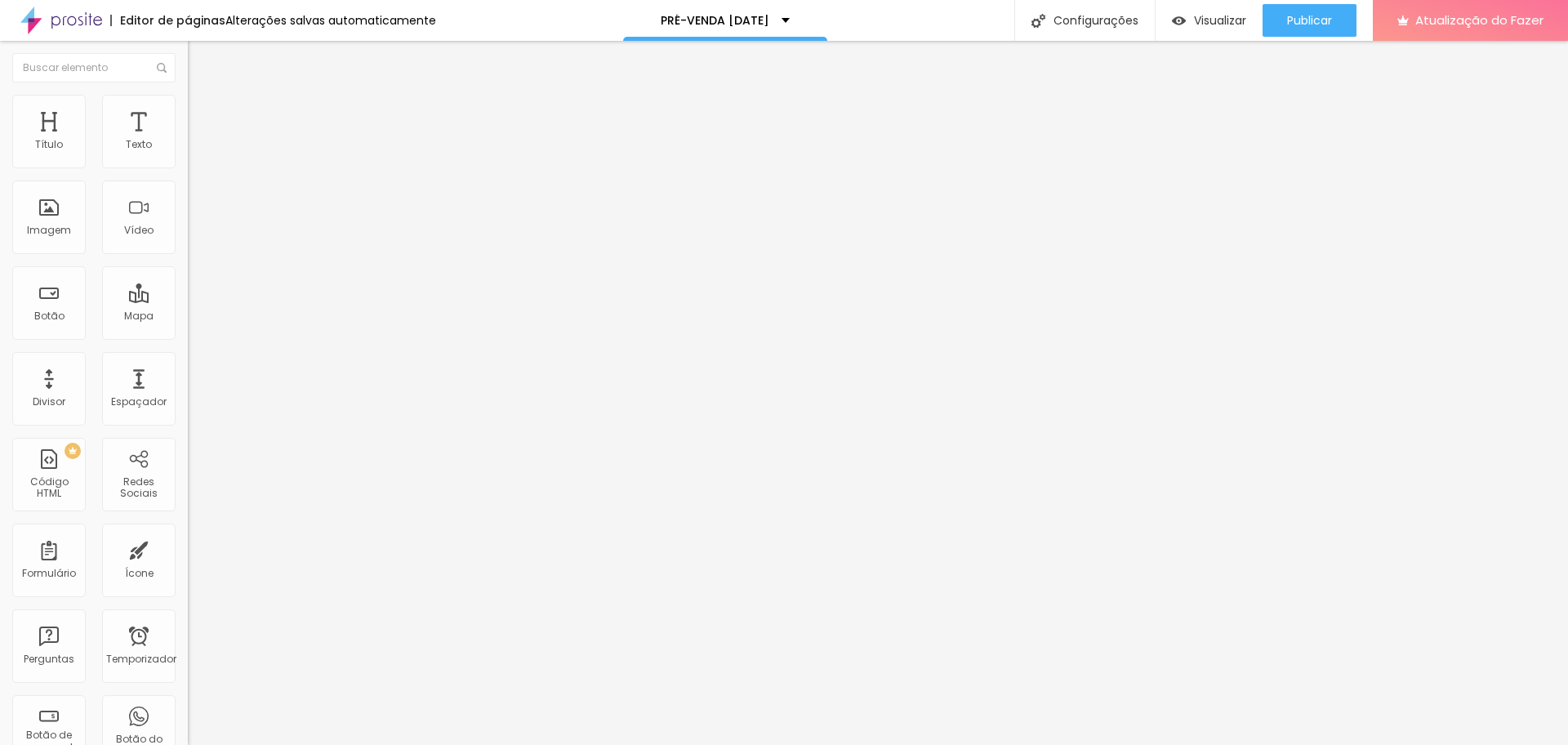
click at [200, 64] on div "Editar nulo" at bounding box center [242, 60] width 85 height 13
drag, startPoint x: 66, startPoint y: 186, endPoint x: 0, endPoint y: 184, distance: 66.0
click at [187, 184] on div "Texto Click me Alinhamento Tamanho Normal Pequeno Normal Grande Link URL https:…" at bounding box center [281, 246] width 187 height 237
type input "Entrada PIX"
click at [187, 337] on input "https://" at bounding box center [285, 329] width 196 height 17
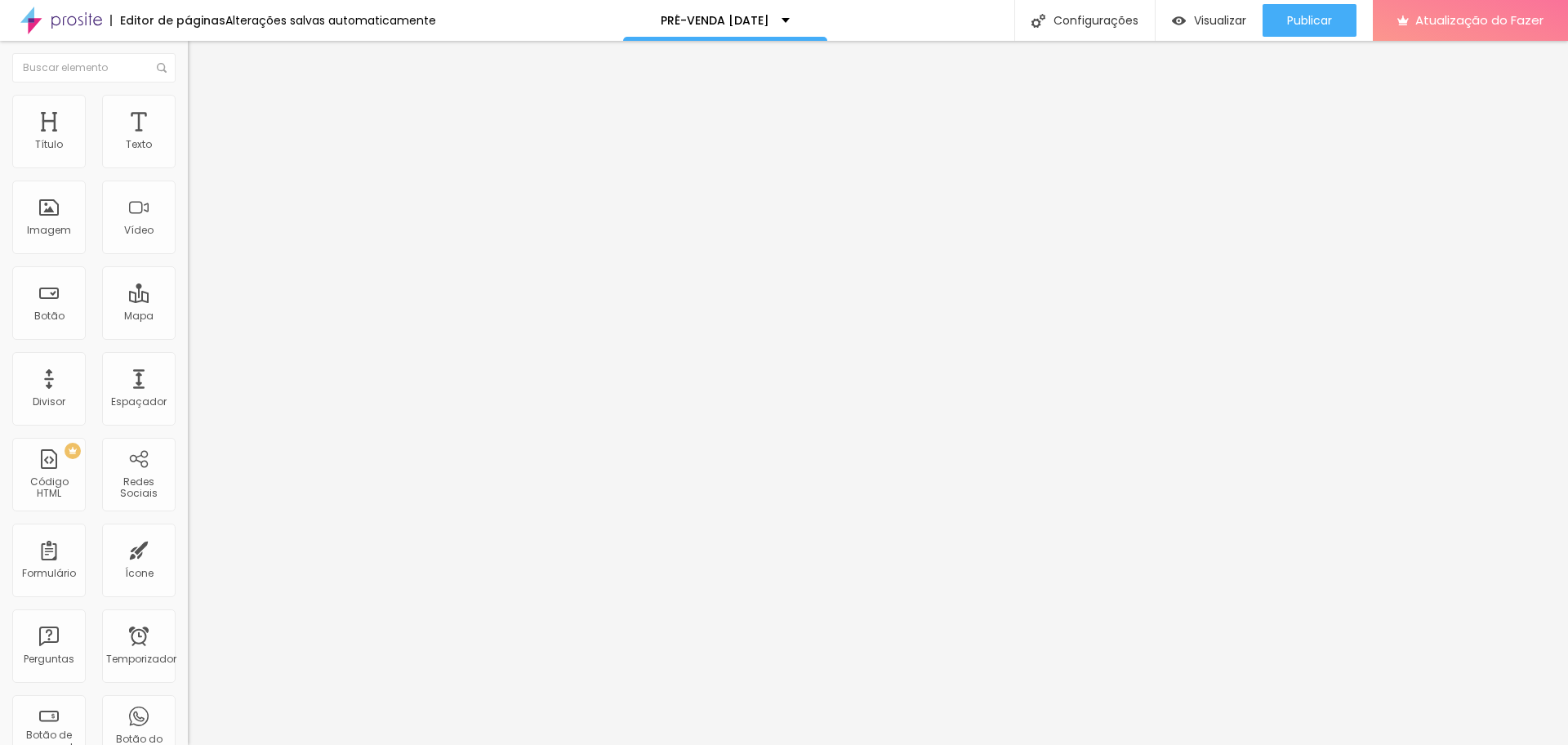
drag, startPoint x: 109, startPoint y: 345, endPoint x: 0, endPoint y: 358, distance: 109.8
click at [187, 324] on div "Texto Entrada PIX Alinhamento Tamanho Normal Pequeno Normal Grande Link URL htt…" at bounding box center [281, 246] width 187 height 237
paste input "pay.infinitepay.io/edneiasantanafoto/VC1DLTMtSQ-mk46Kfv1p-680,00"
type input "https://pay.infinitepay.io/edneiasantanafoto/VC1DLTMtSQ-mk46Kfv1p-680,00"
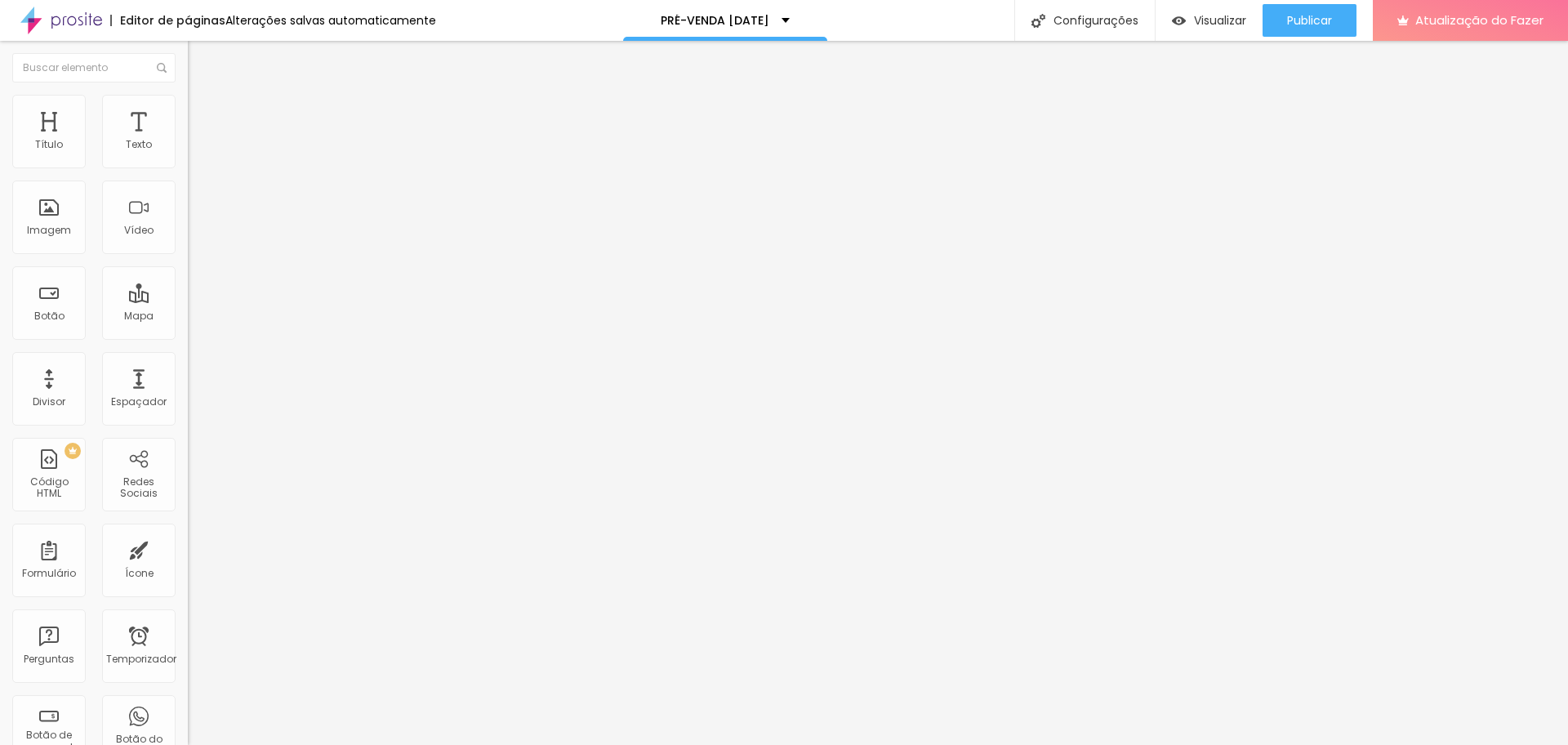
scroll to position [0, 0]
click at [187, 357] on div at bounding box center [281, 357] width 187 height 0
click at [187, 331] on input "https://pay.infinitepay.io/edneiasantanafoto/VC1DLTMtSQ-mk46Kfv1p-680,00" at bounding box center [285, 329] width 196 height 17
paste input "https://nubank.com.br/cobrar/1e23zj/68c3f28e-b3cb-4d32-8326-8d9b4838b174"
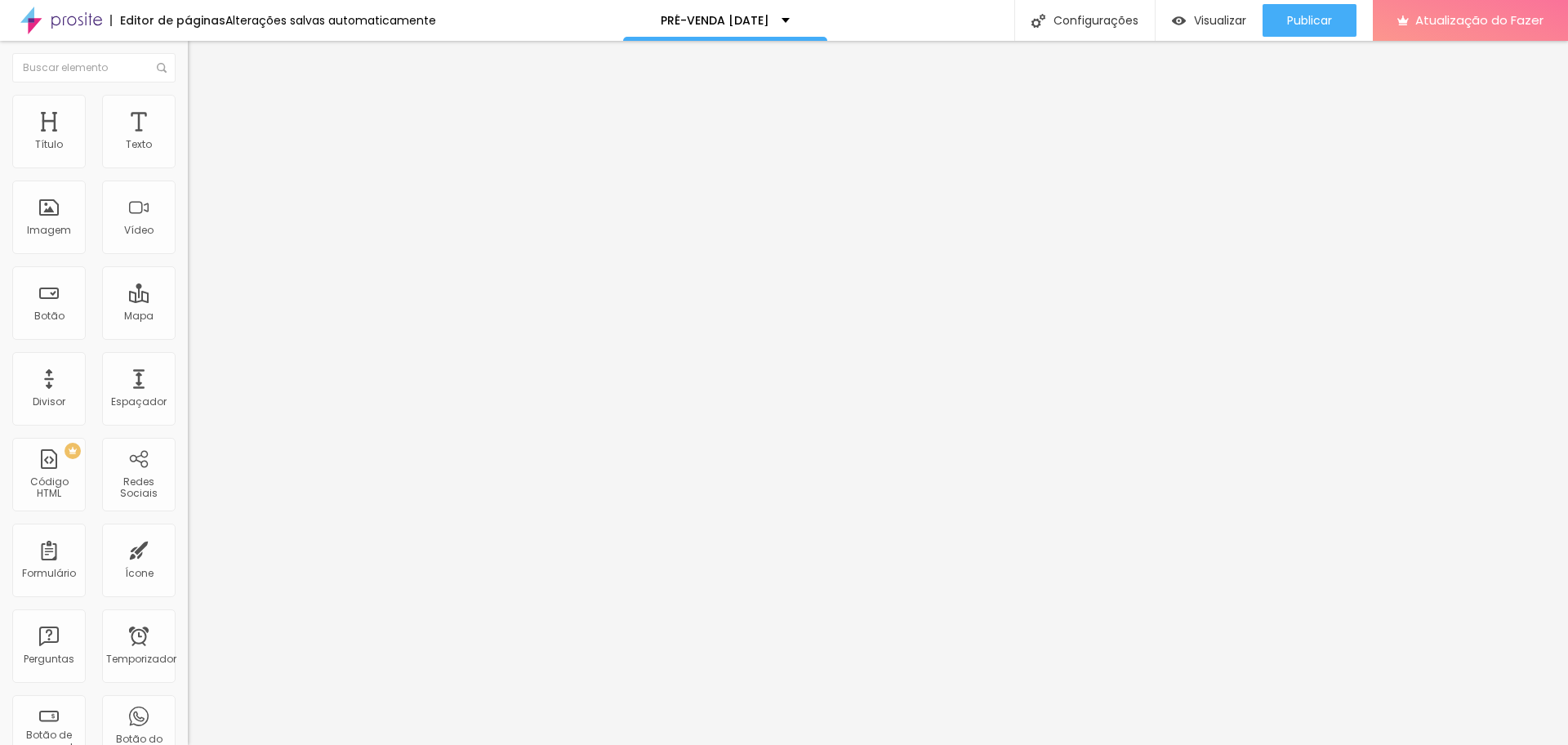
type input "https://nubank.com.br/cobrar/1e23zj/68c3f28e-b3cb-4d32-8326-8d9b4838b174"
click at [1254, 24] on font "Publicar" at bounding box center [1309, 21] width 45 height 17
click at [1201, 15] on font "Visualizar" at bounding box center [1205, 21] width 52 height 17
click at [187, 157] on button "button" at bounding box center [199, 148] width 23 height 17
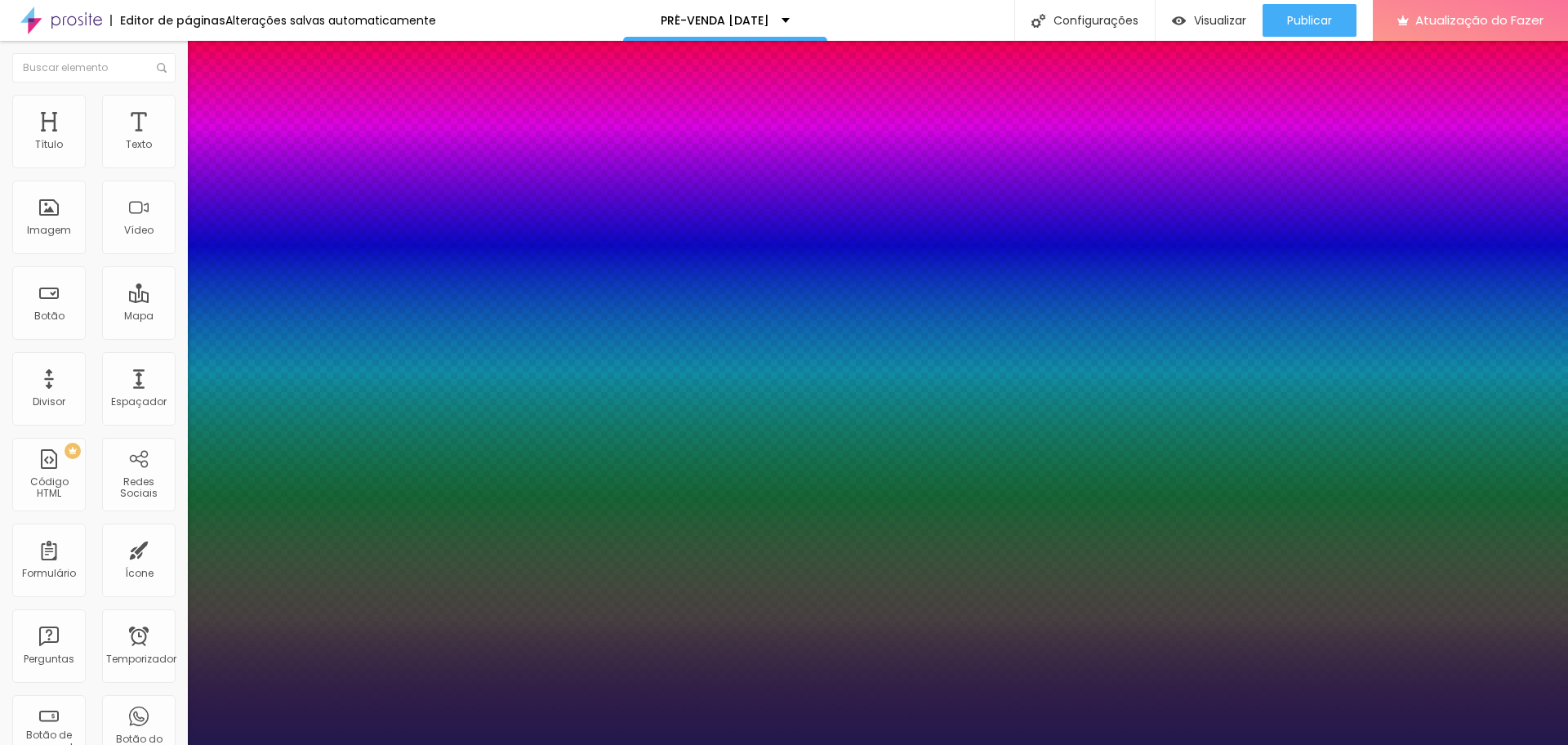
type input "1"
click at [935, 594] on div at bounding box center [784, 745] width 1568 height 0
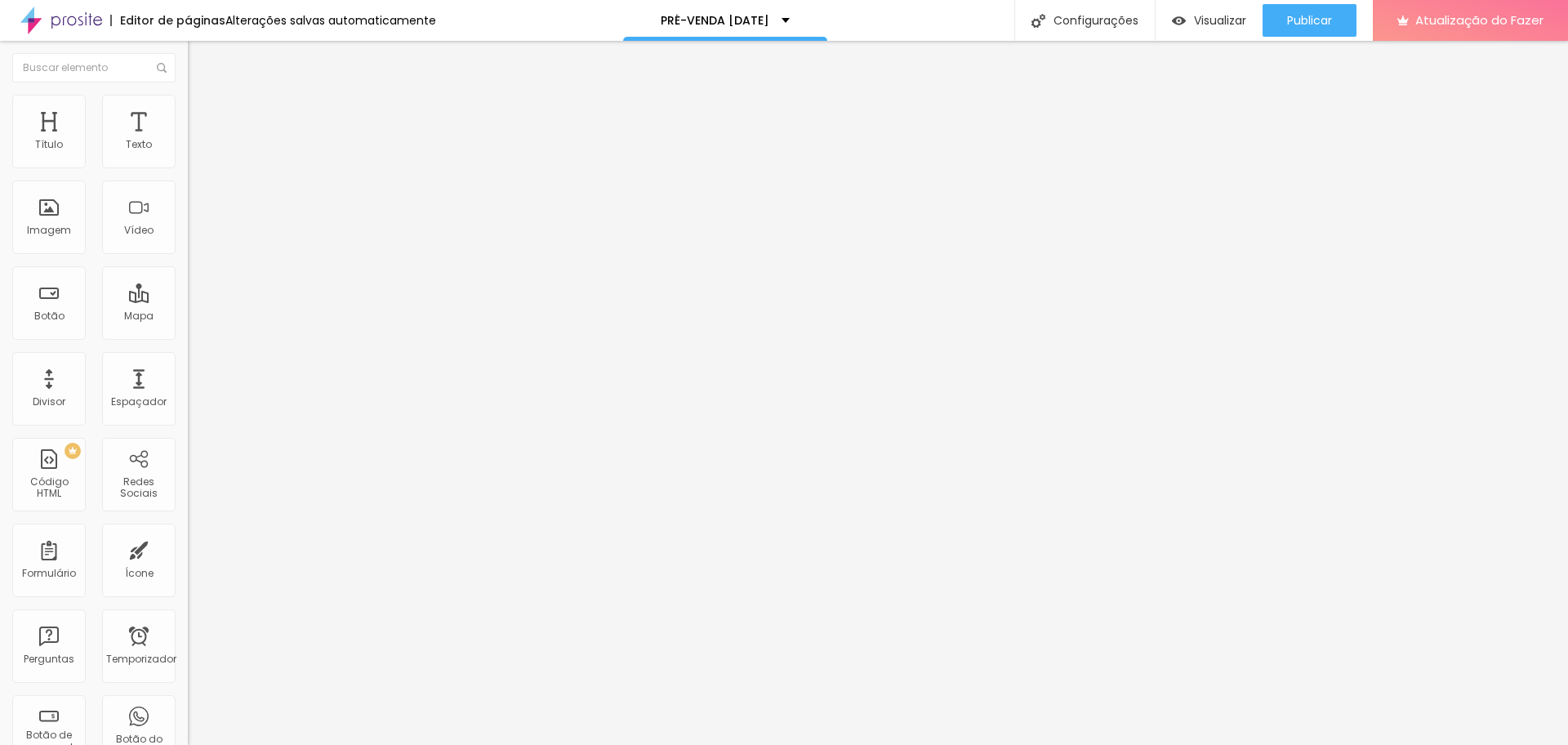
click at [201, 145] on icon "button" at bounding box center [202, 144] width 3 height 3
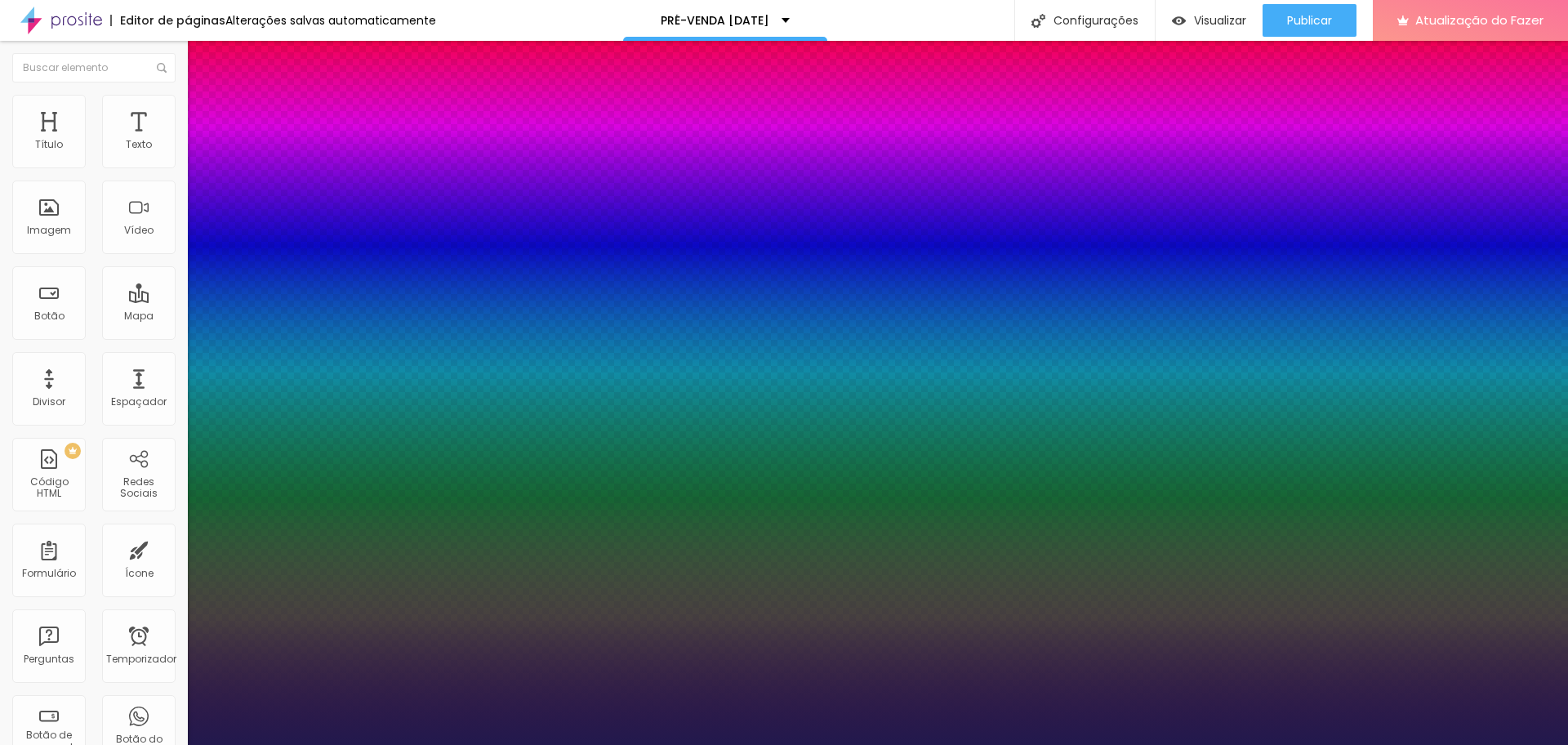
type input "1"
type input "13"
type input "1"
type input "14"
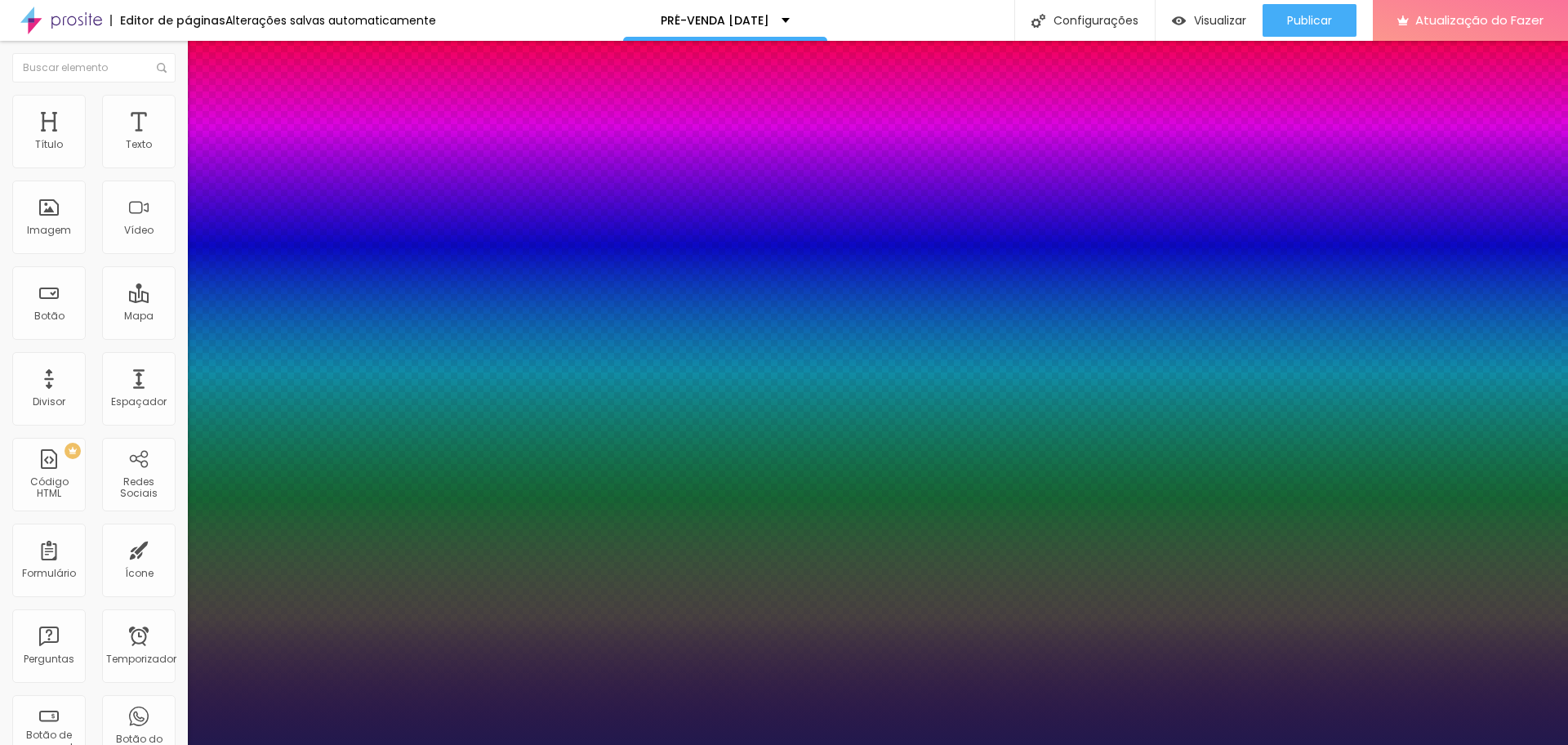
type input "14"
type input "1"
type input "15"
type input "1"
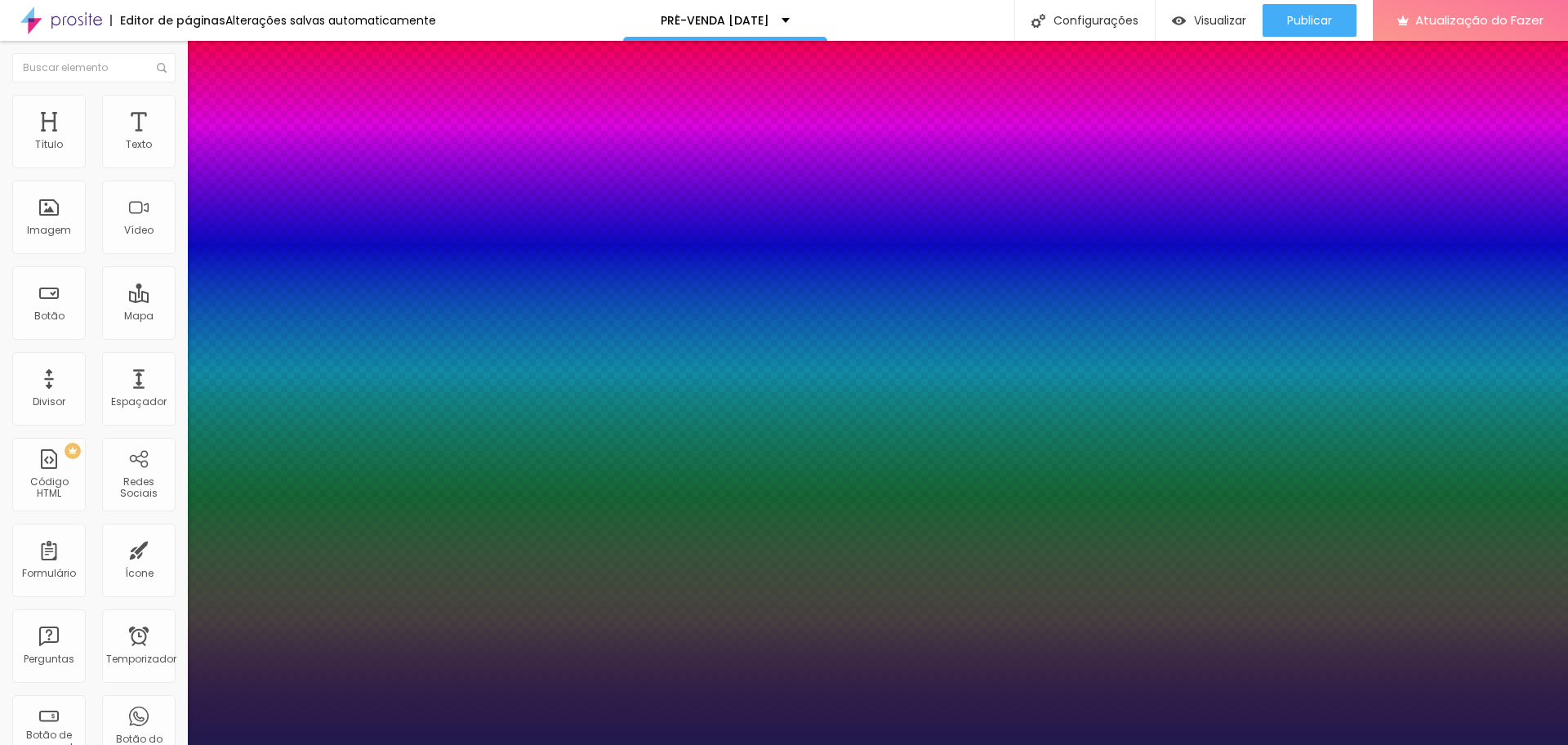
type input "16"
type input "1"
type input "17"
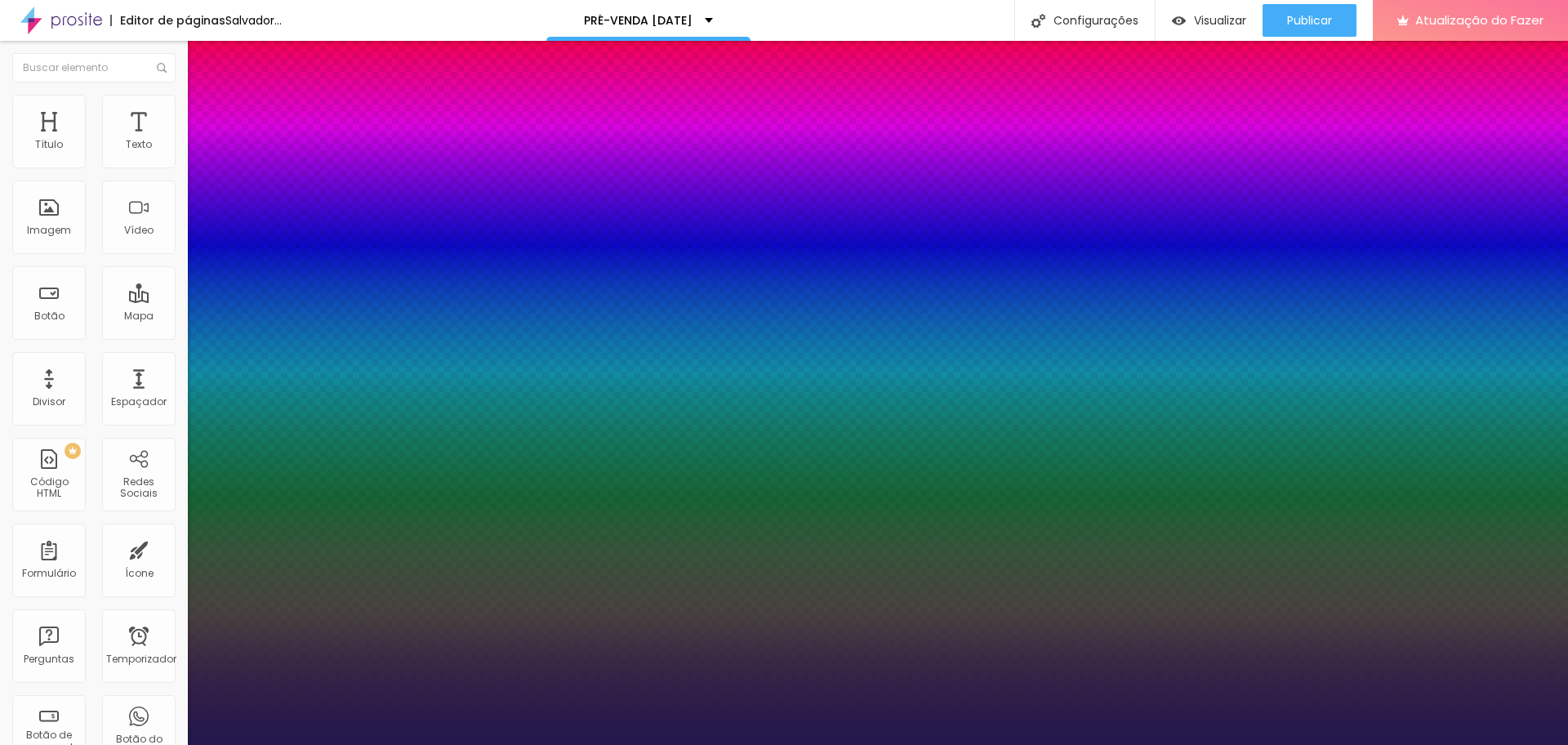
type input "1"
type input "17"
click at [1254, 594] on div at bounding box center [784, 745] width 1568 height 0
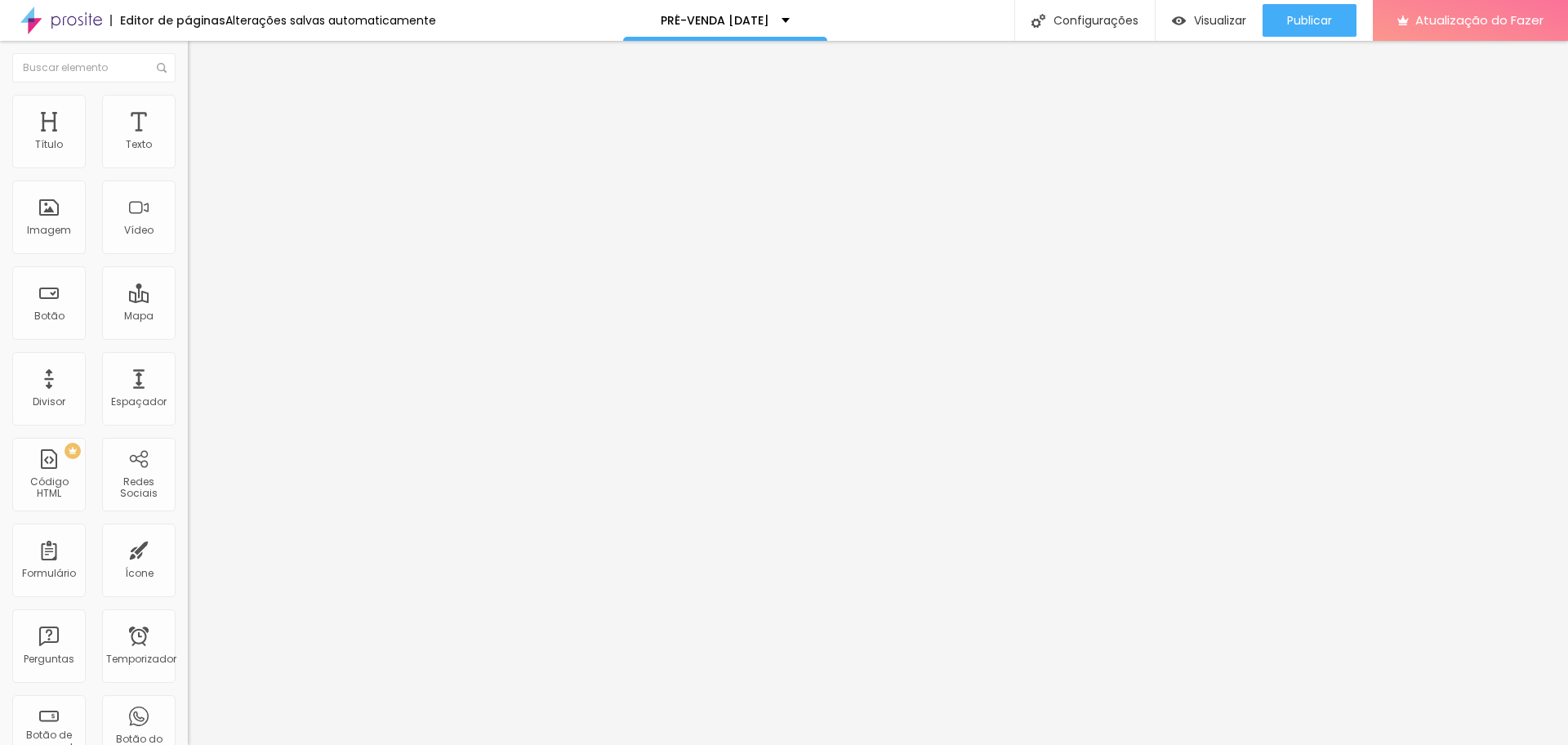
click at [202, 111] on font "Estilo" at bounding box center [215, 105] width 26 height 14
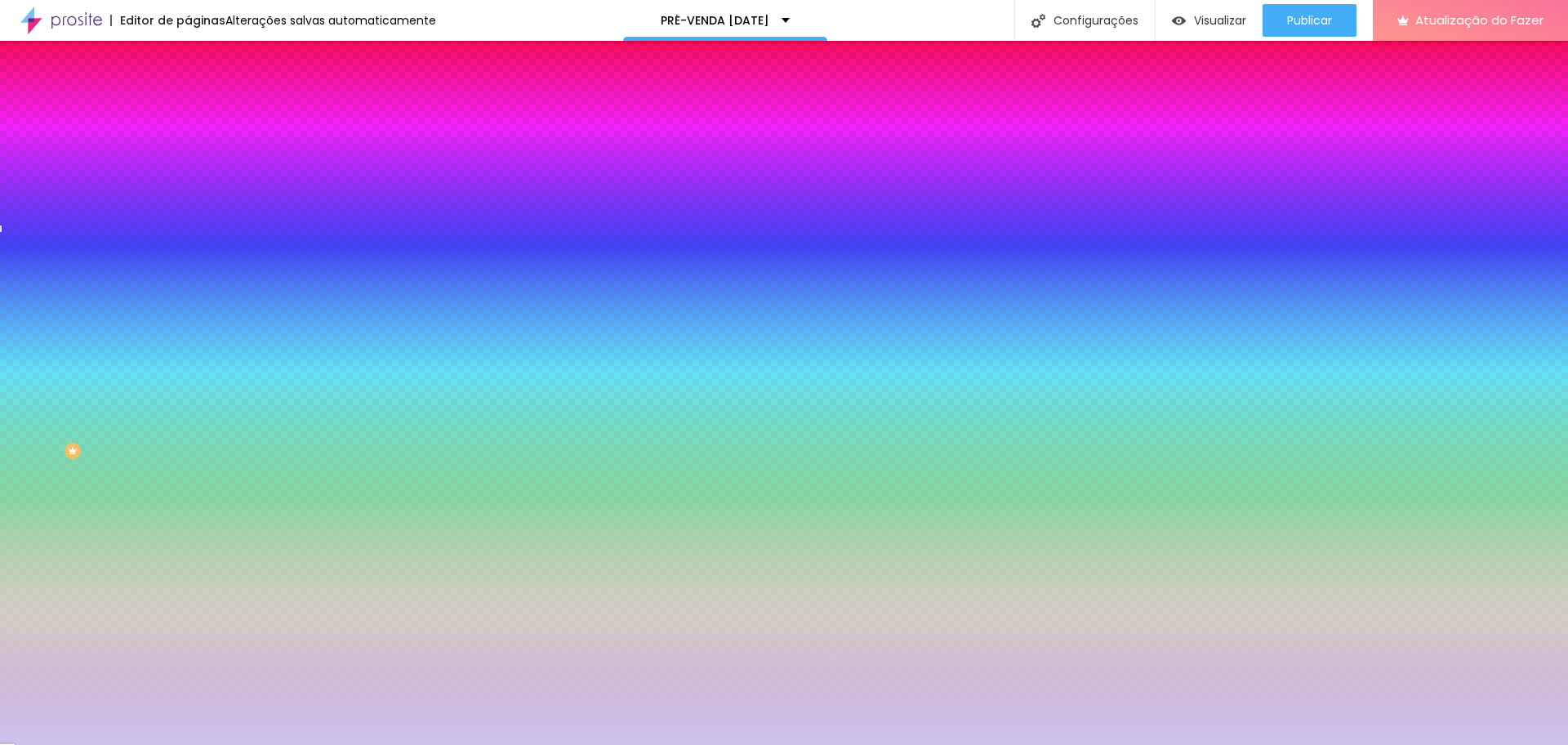
click at [194, 149] on img at bounding box center [199, 144] width 10 height 10
radio input "true"
radio input "false"
click at [187, 264] on button at bounding box center [199, 272] width 23 height 17
radio input "false"
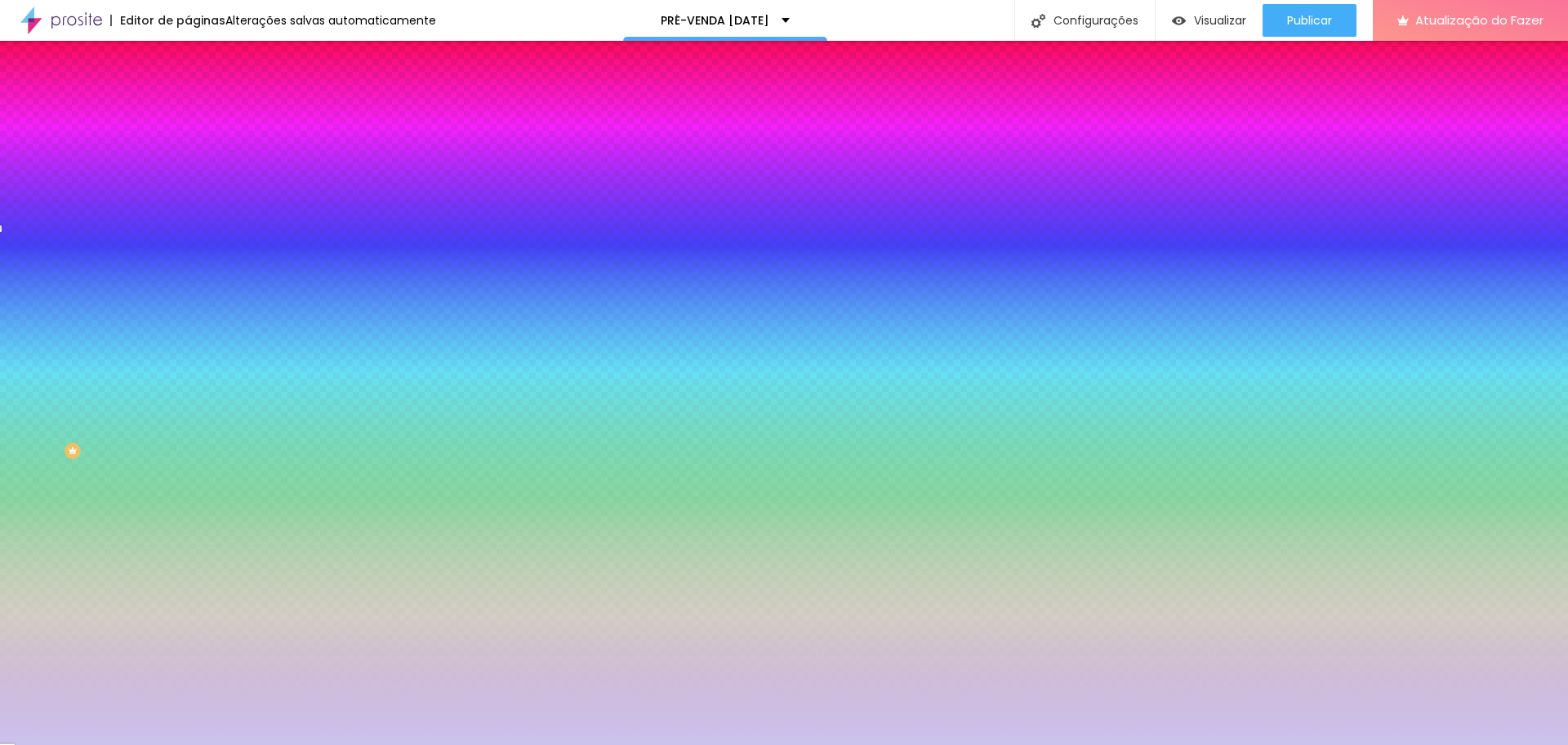
radio input "true"
click at [187, 108] on li "Estilo" at bounding box center [281, 103] width 187 height 17
click at [202, 96] on font "Conteúdo" at bounding box center [227, 89] width 51 height 14
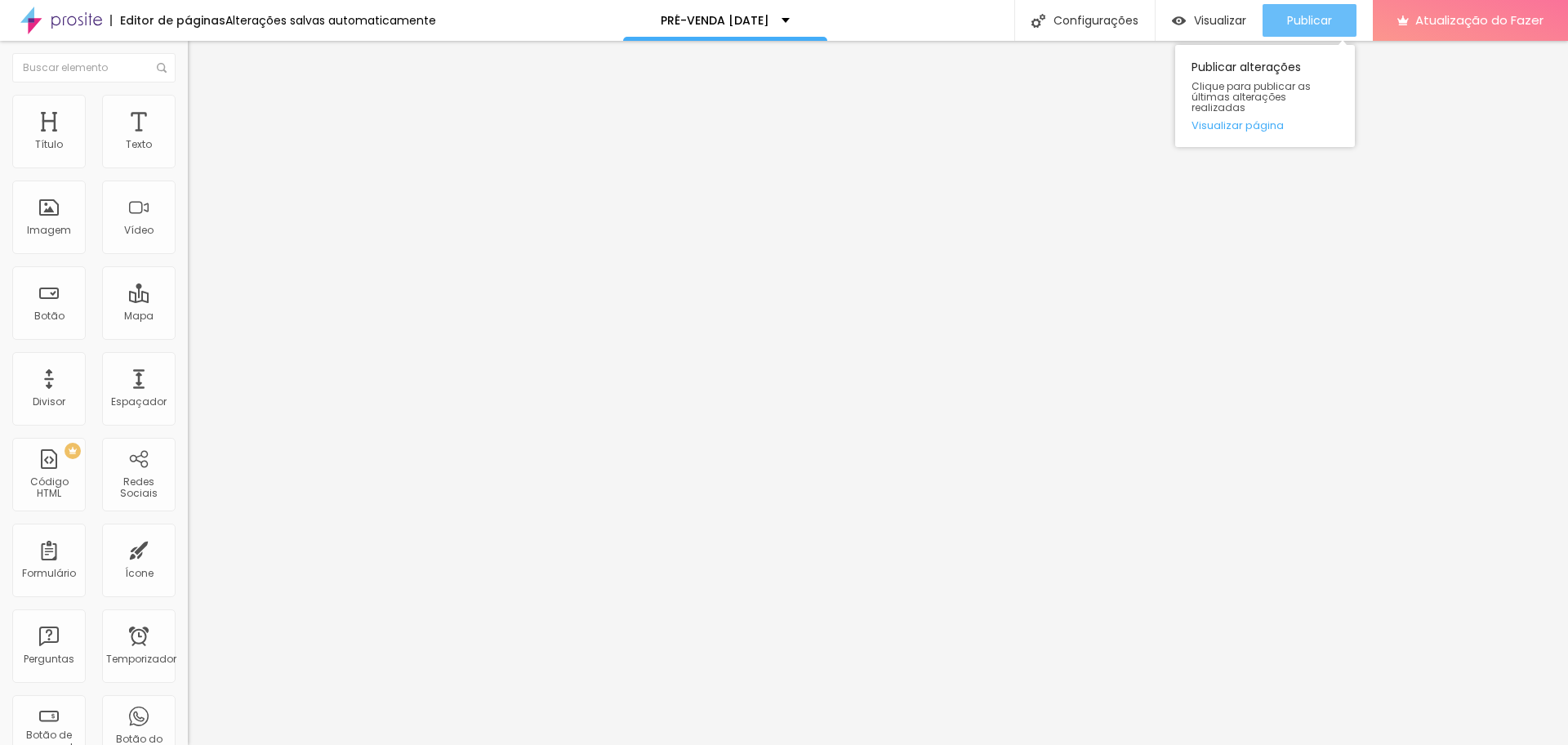
click at [1254, 21] on font "Publicar" at bounding box center [1309, 21] width 45 height 17
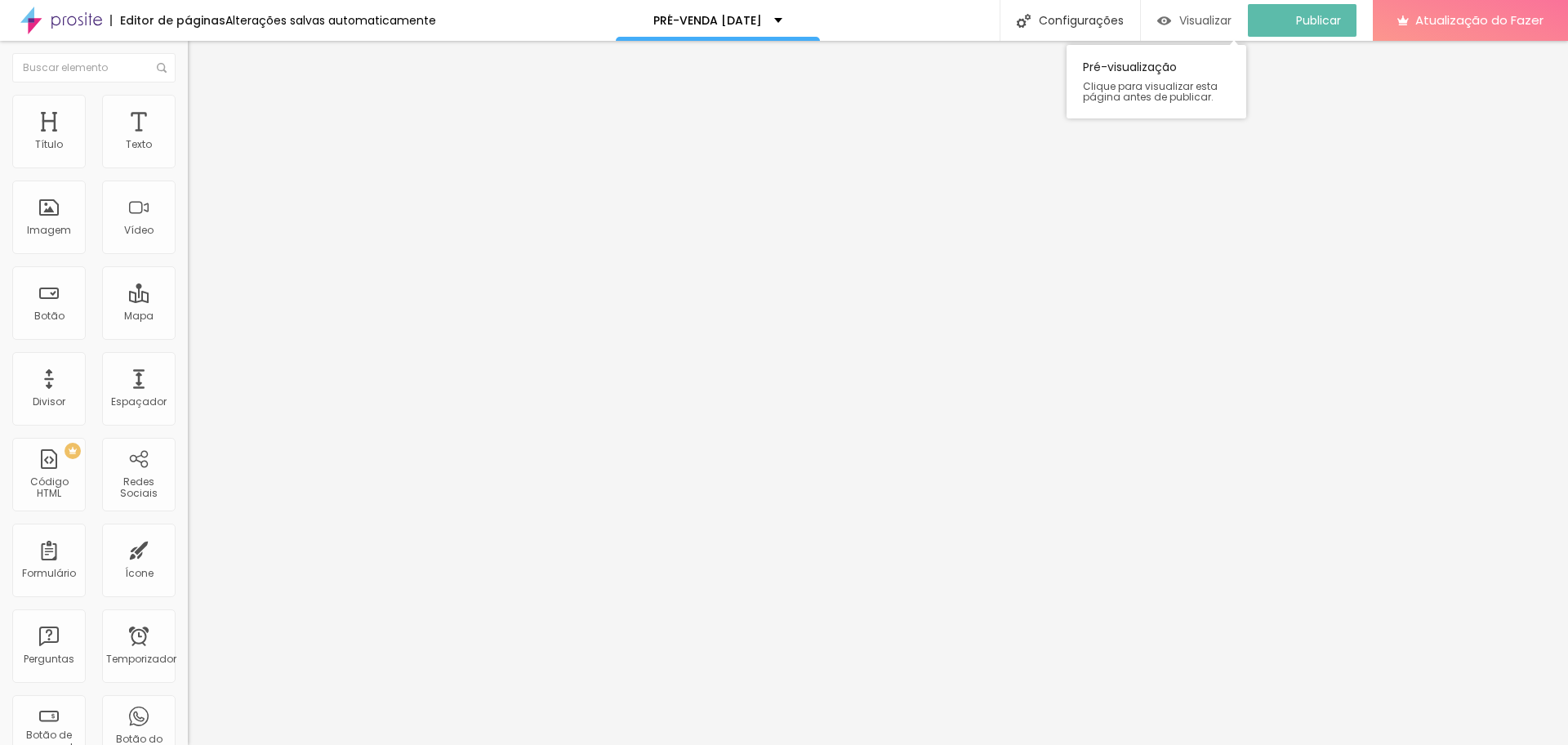
click at [1187, 21] on div "Visualizar" at bounding box center [1195, 21] width 75 height 14
click at [187, 337] on input "https://www.edneiasantana.com.br/pagamento-cartao-de-credito-dia-das-maes" at bounding box center [285, 329] width 196 height 17
